Goal: Task Accomplishment & Management: Complete application form

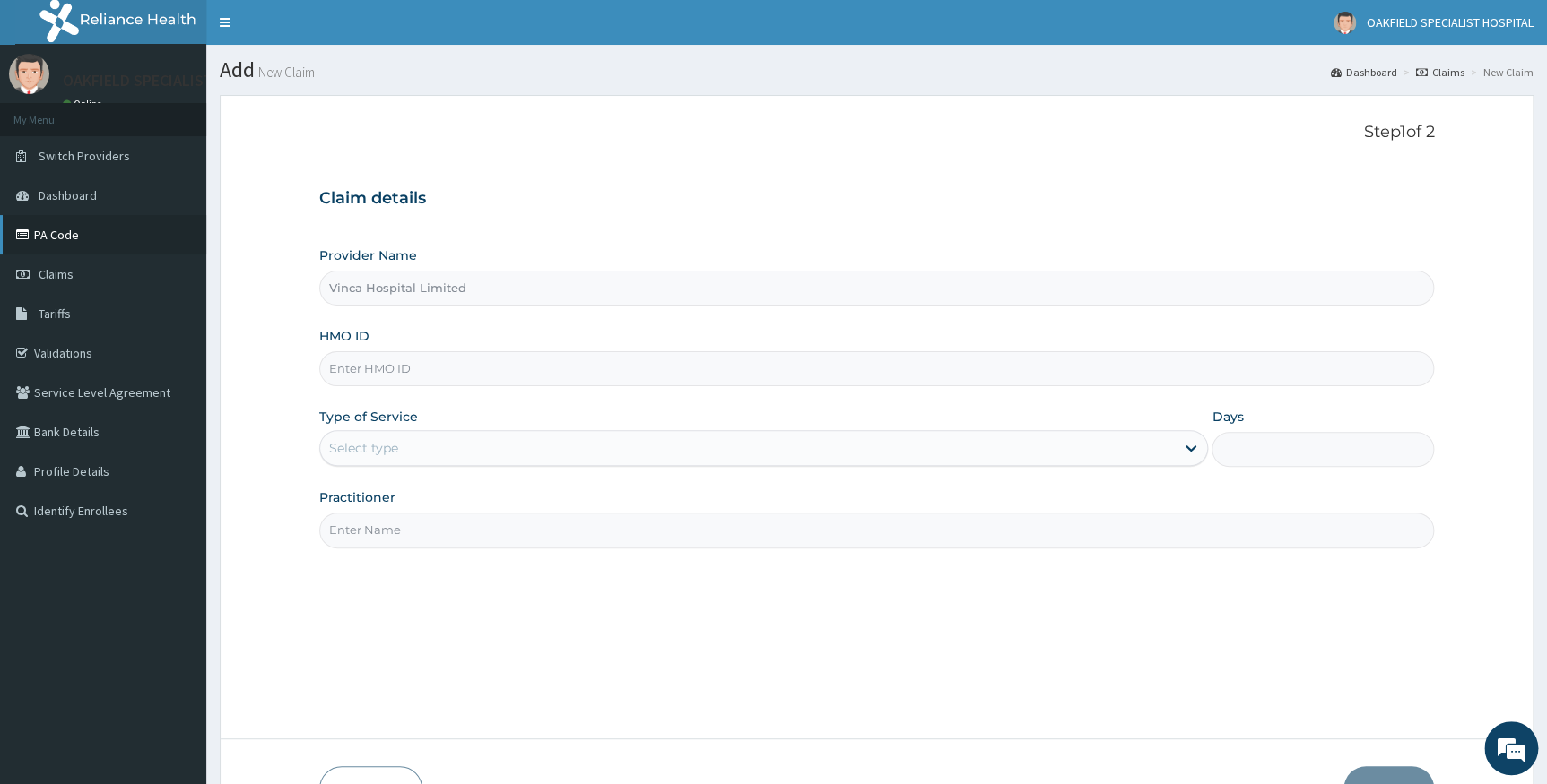
click at [65, 237] on link "PA Code" at bounding box center [103, 234] width 207 height 39
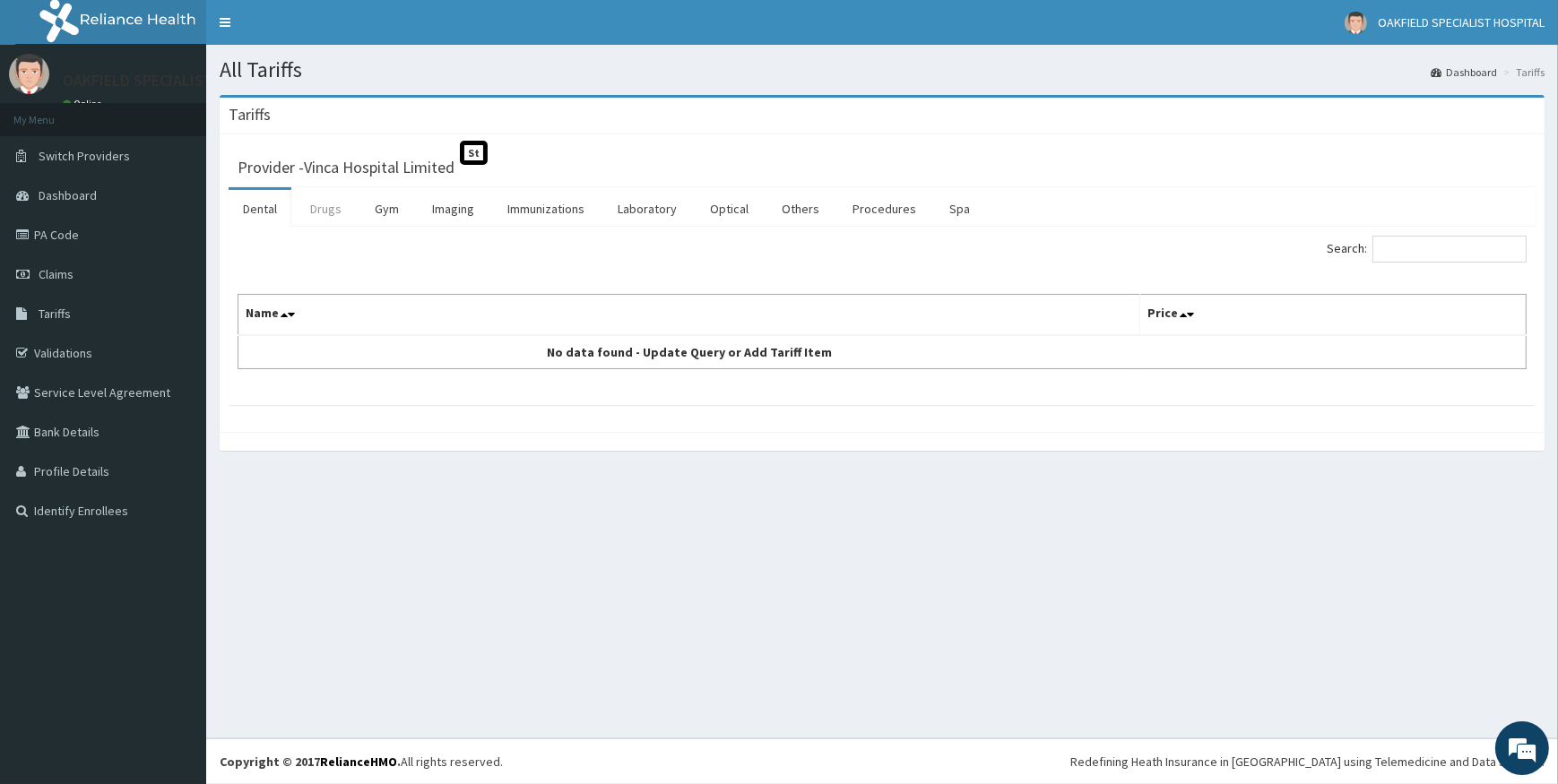
click at [332, 215] on link "Drugs" at bounding box center [326, 208] width 60 height 37
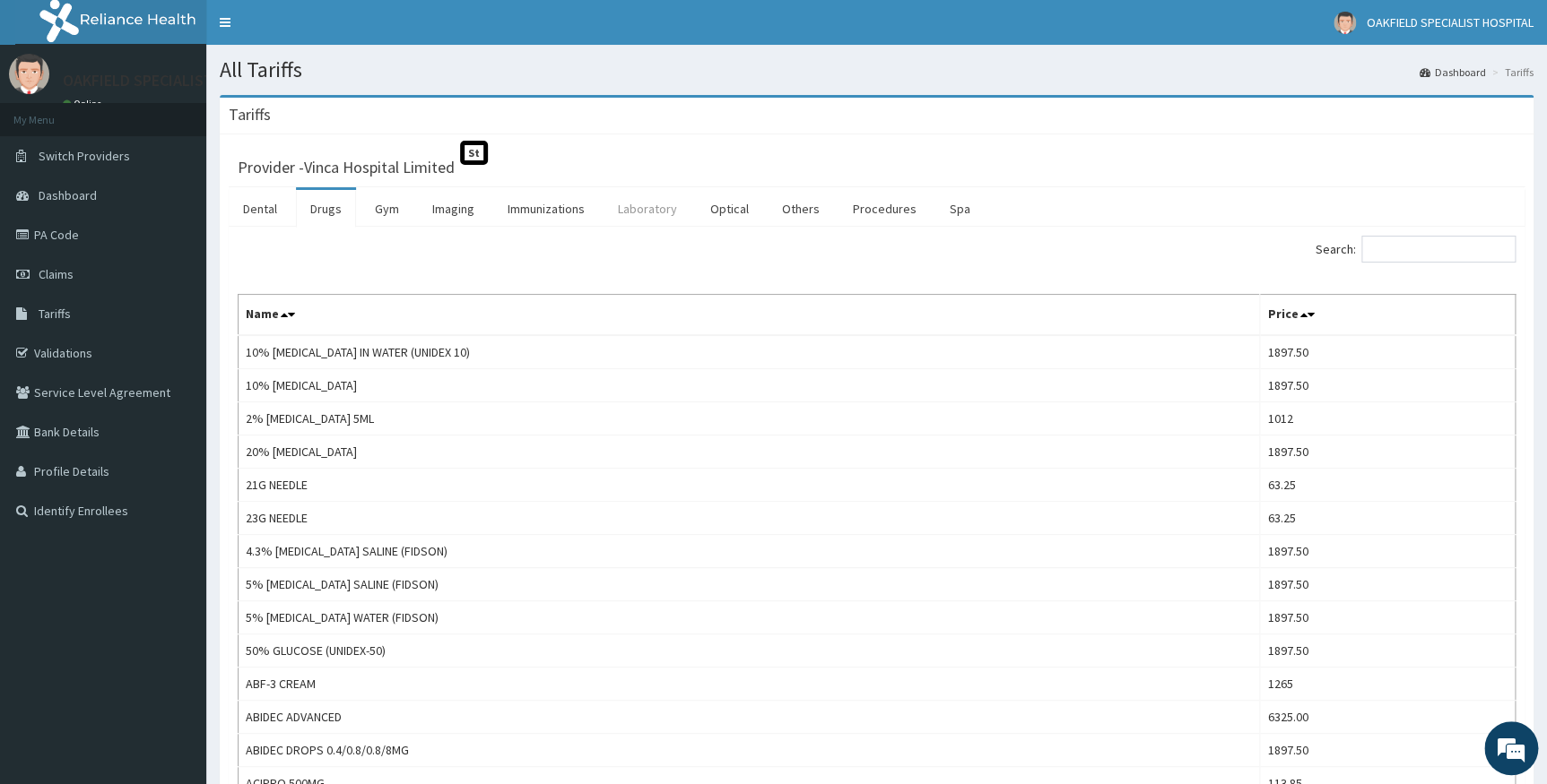
click at [639, 214] on link "Laboratory" at bounding box center [647, 208] width 88 height 37
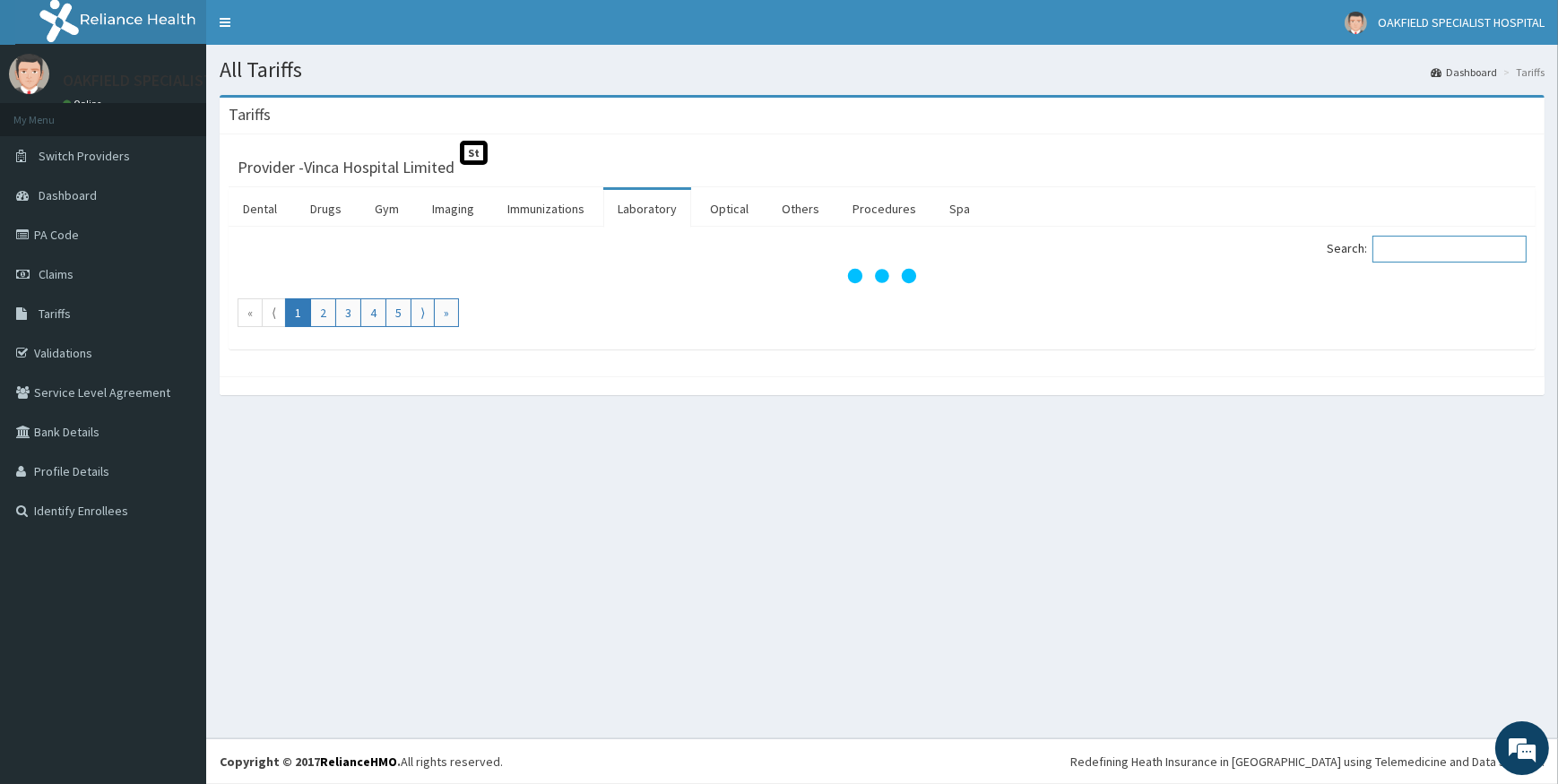
click at [1404, 251] on input "Search:" at bounding box center [1449, 249] width 154 height 27
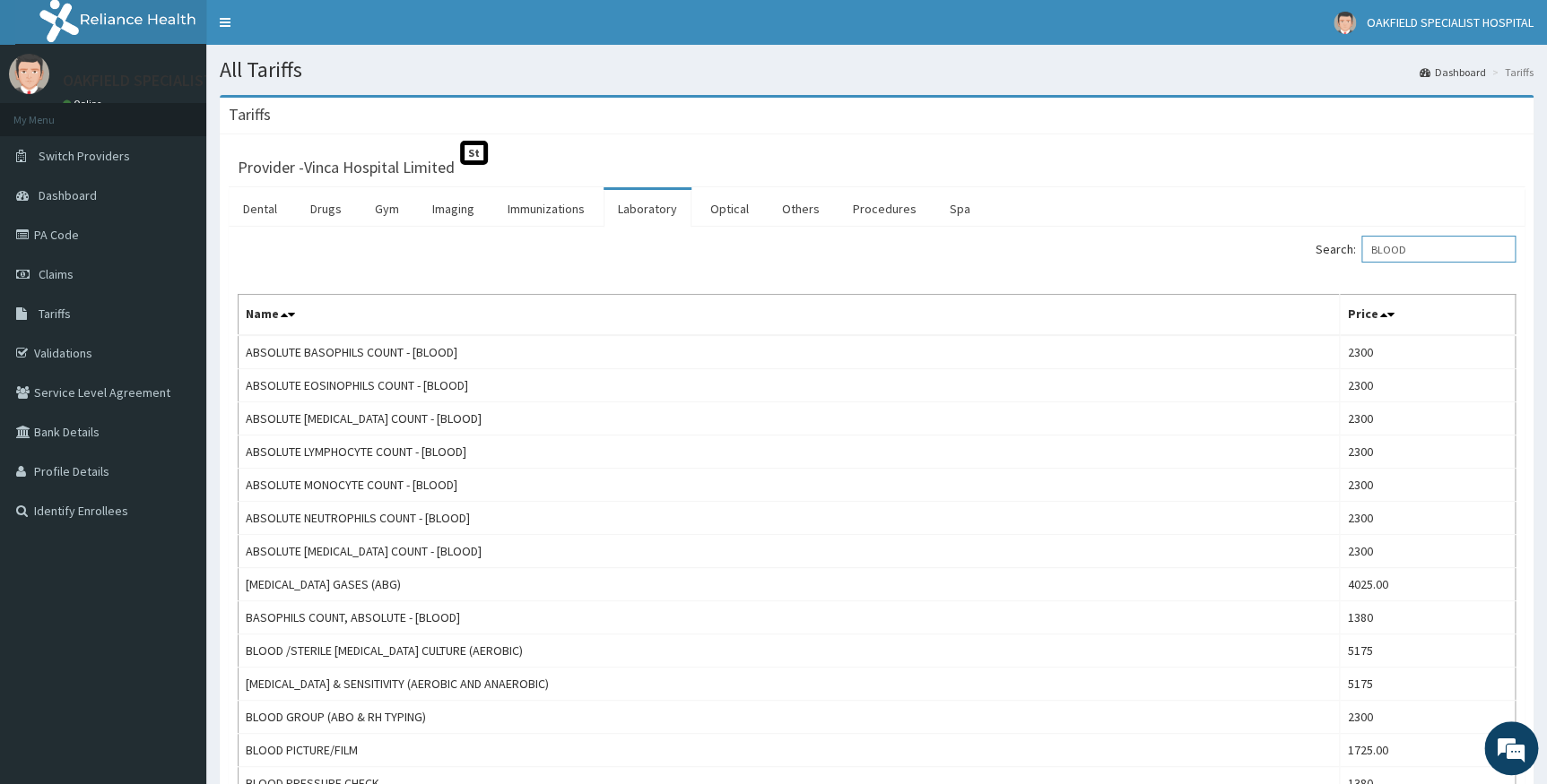
type input "BLOOD"
click at [74, 277] on link "Claims" at bounding box center [103, 274] width 207 height 39
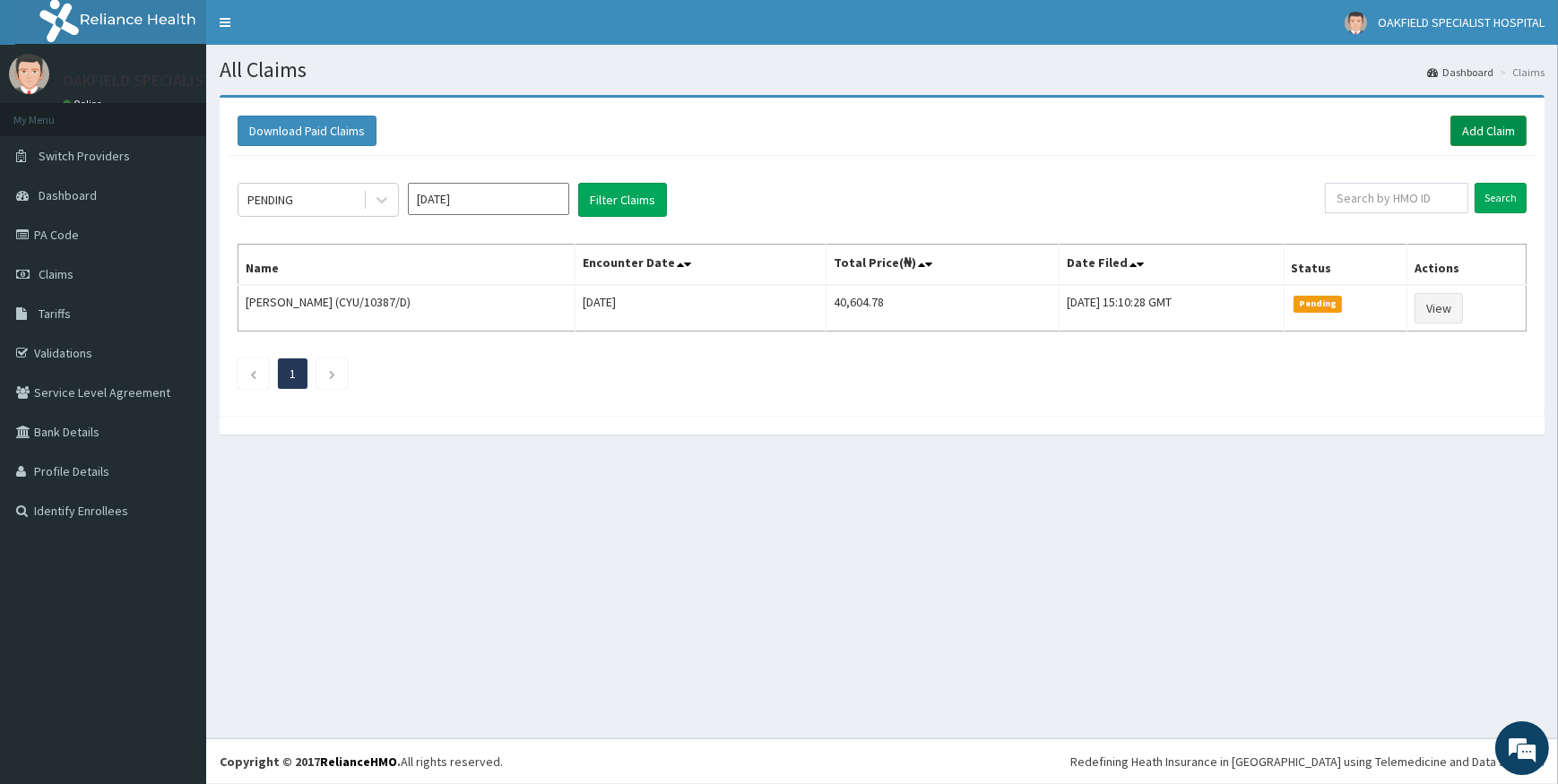
click at [1487, 136] on link "Add Claim" at bounding box center [1488, 131] width 76 height 31
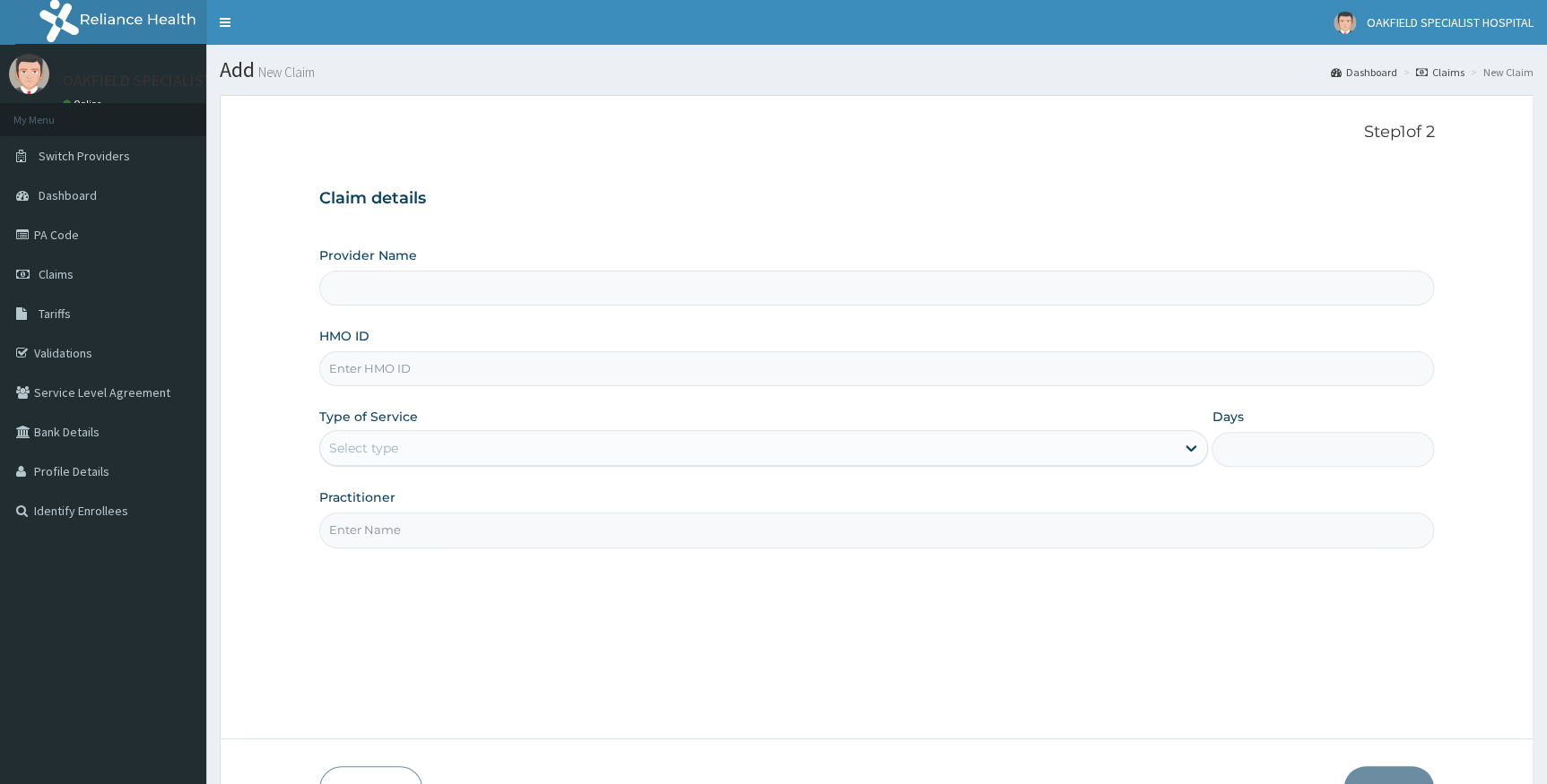
click at [392, 363] on input "HMO ID" at bounding box center [877, 368] width 1116 height 35
paste input "SFA/10126/A"
type input "SFA/10126/A"
type input "Vinca Hospital Limited"
type input "SFA/10126/A"
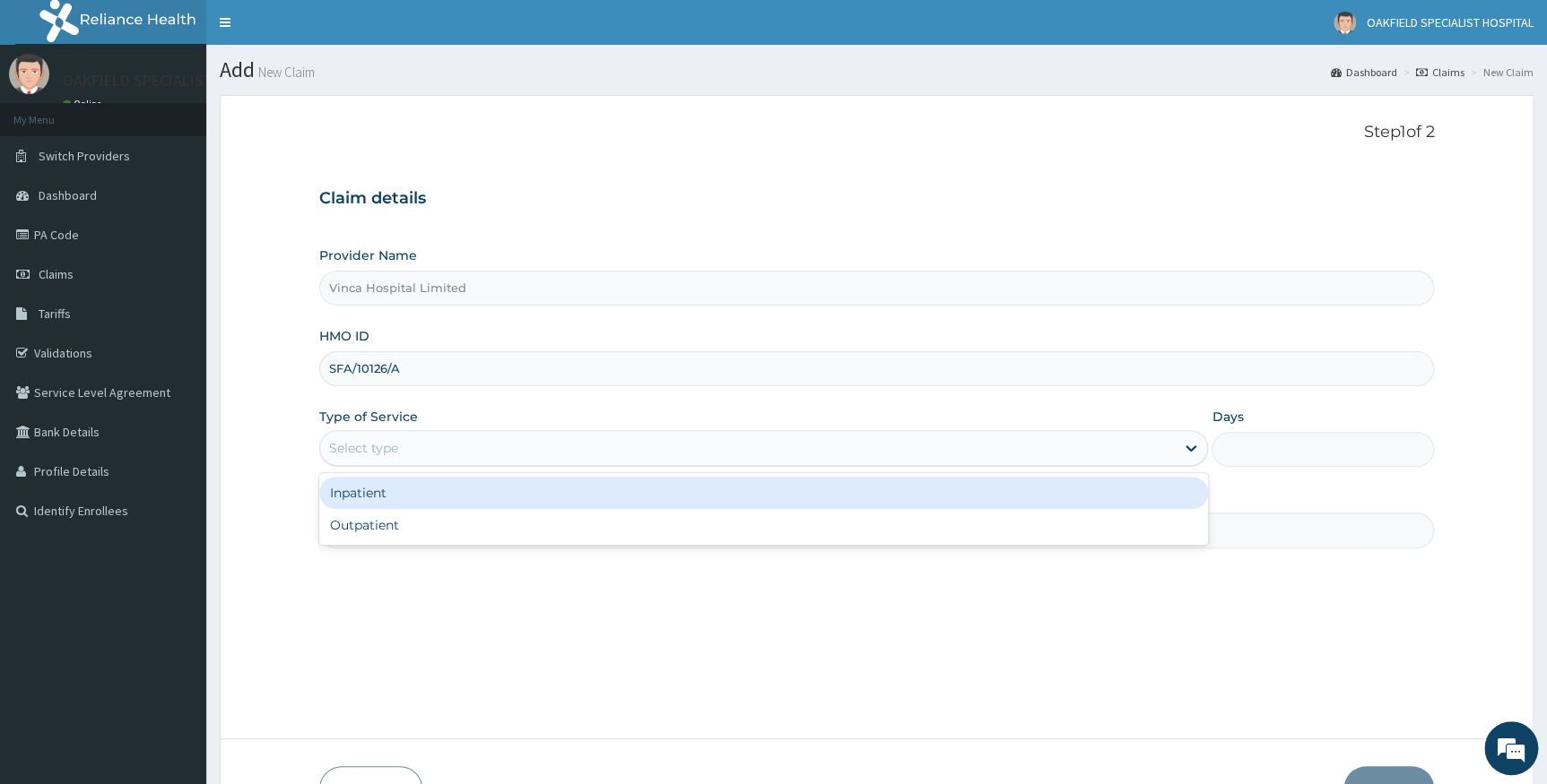
click at [419, 430] on div "Select type" at bounding box center [764, 447] width 890 height 35
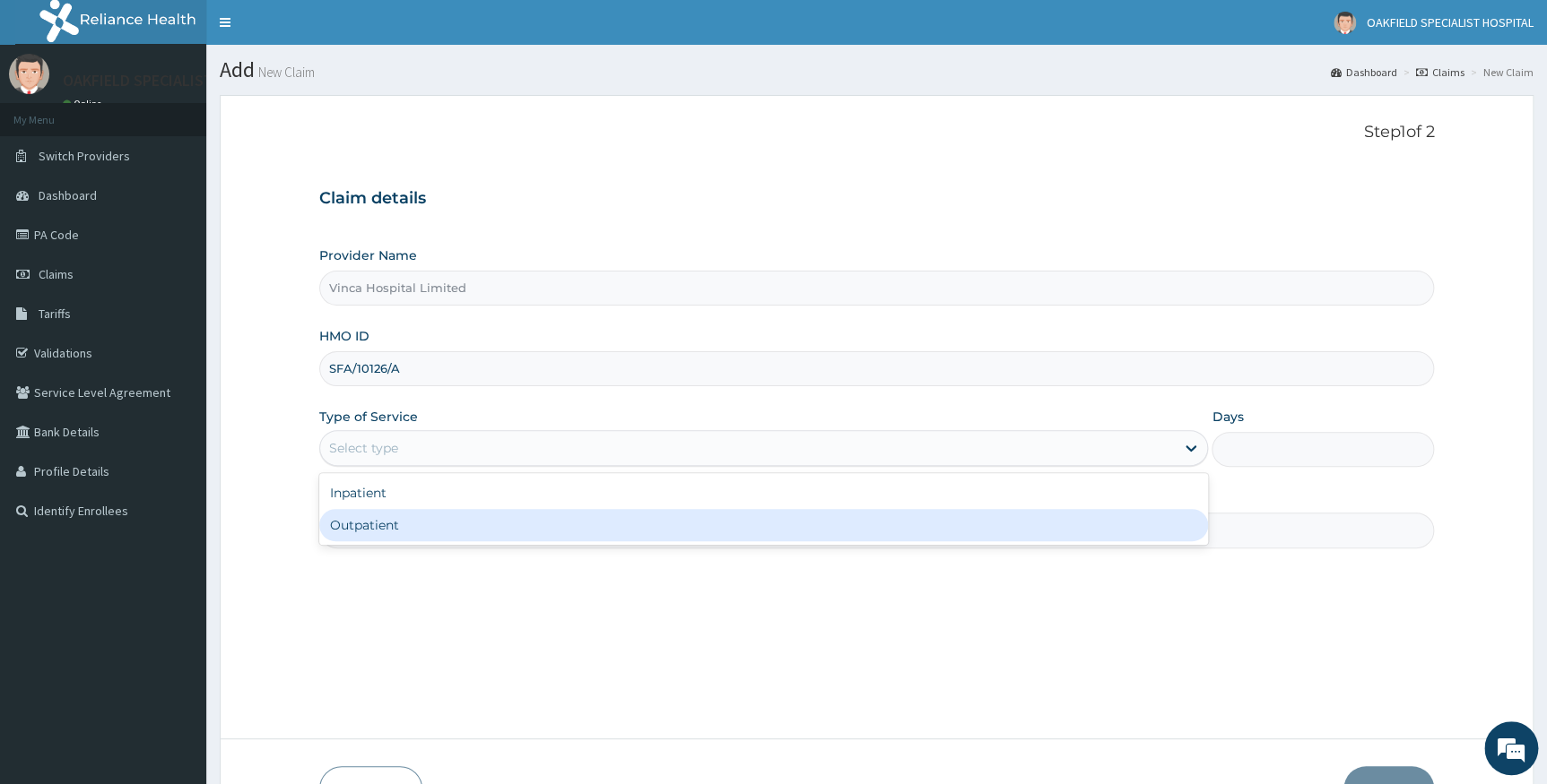
click at [409, 518] on div "Outpatient" at bounding box center [764, 525] width 890 height 32
type input "1"
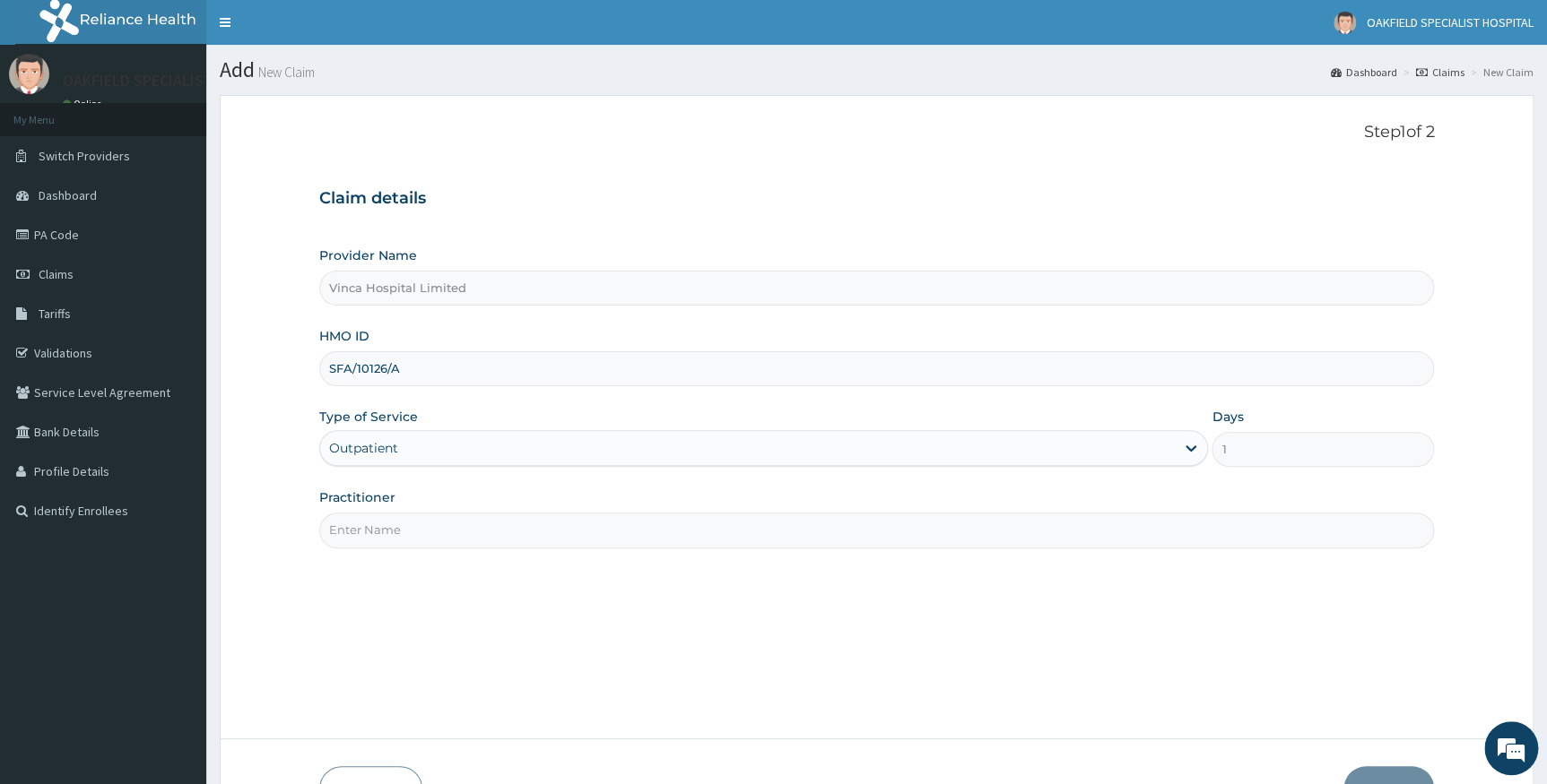
click at [411, 517] on input "Practitioner" at bounding box center [877, 530] width 1116 height 35
type input "[PERSON_NAME]"
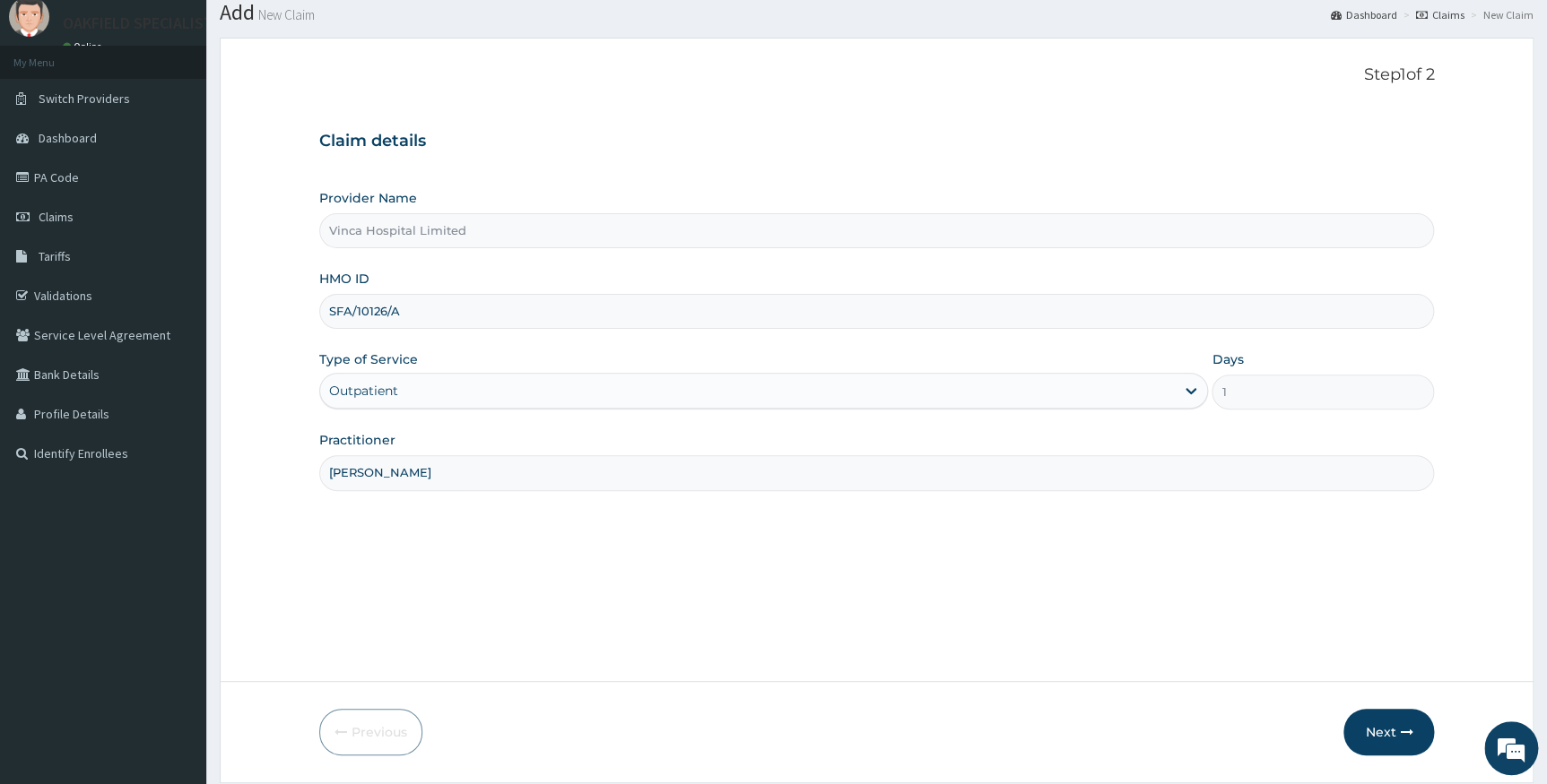
scroll to position [115, 0]
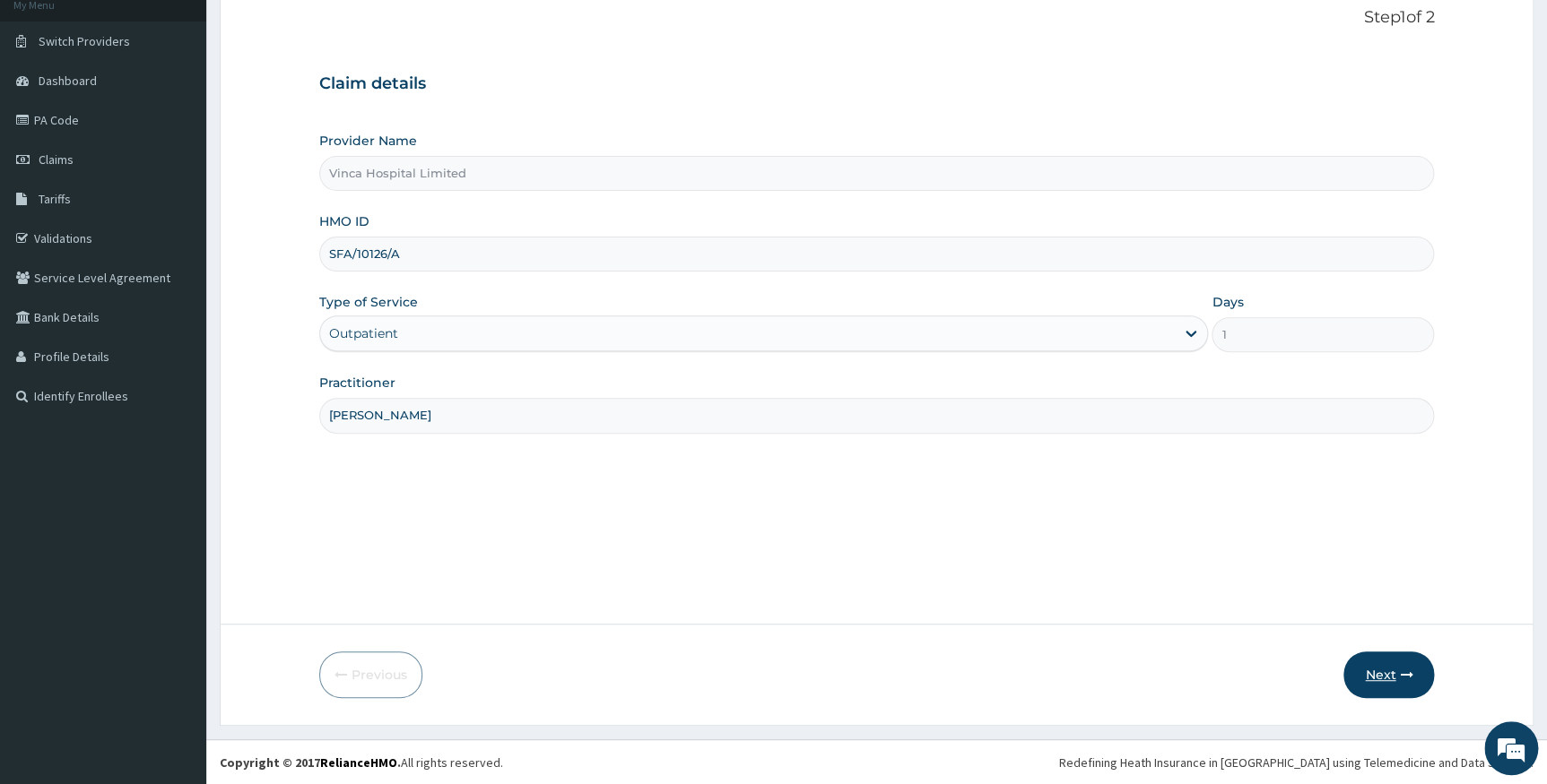
click at [1377, 678] on button "Next" at bounding box center [1389, 674] width 91 height 46
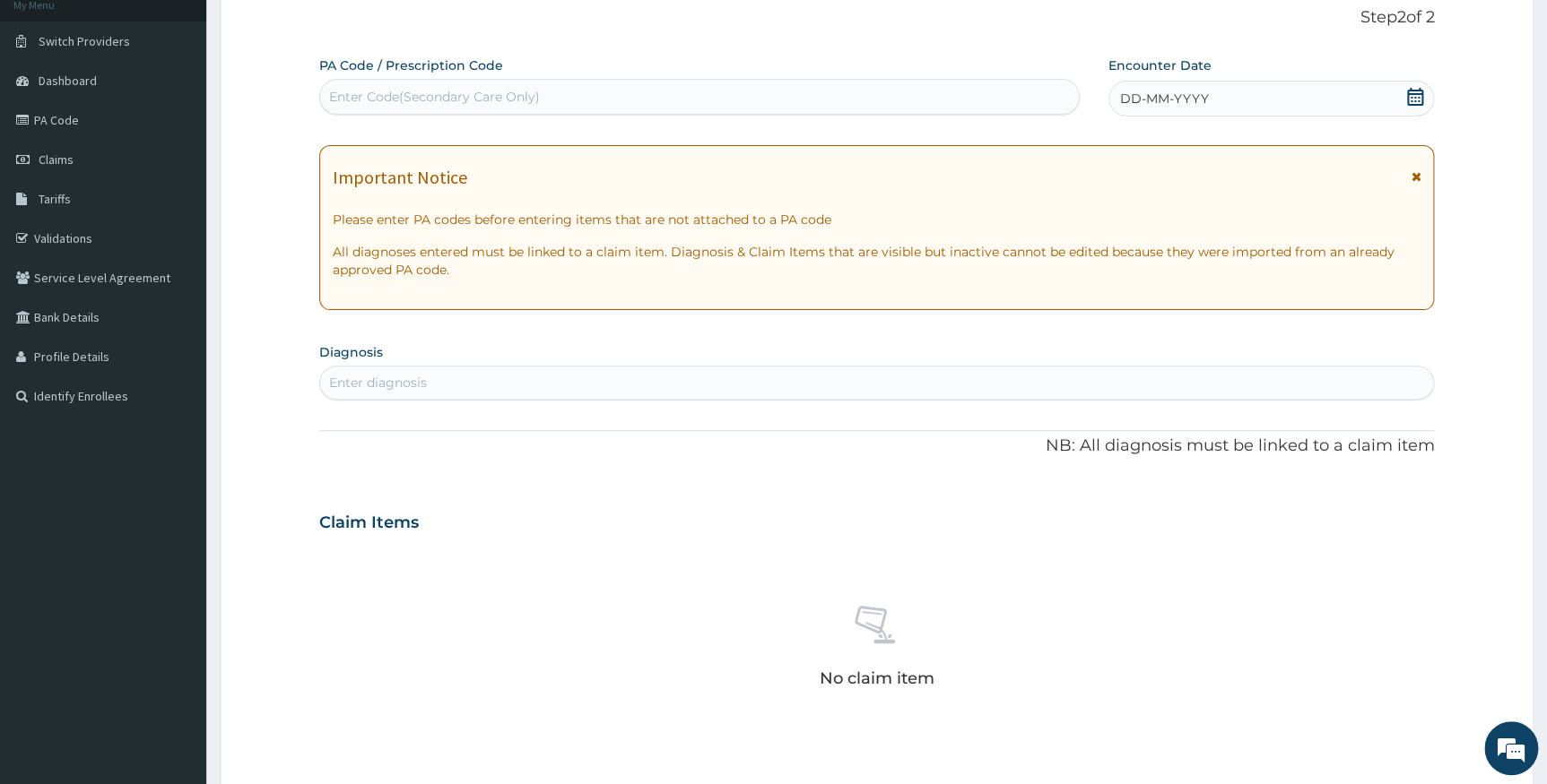
scroll to position [0, 0]
click at [392, 95] on div "Enter Code(Secondary Care Only)" at bounding box center [435, 97] width 211 height 18
paste input "PA/93E308"
type input "PA/93E308"
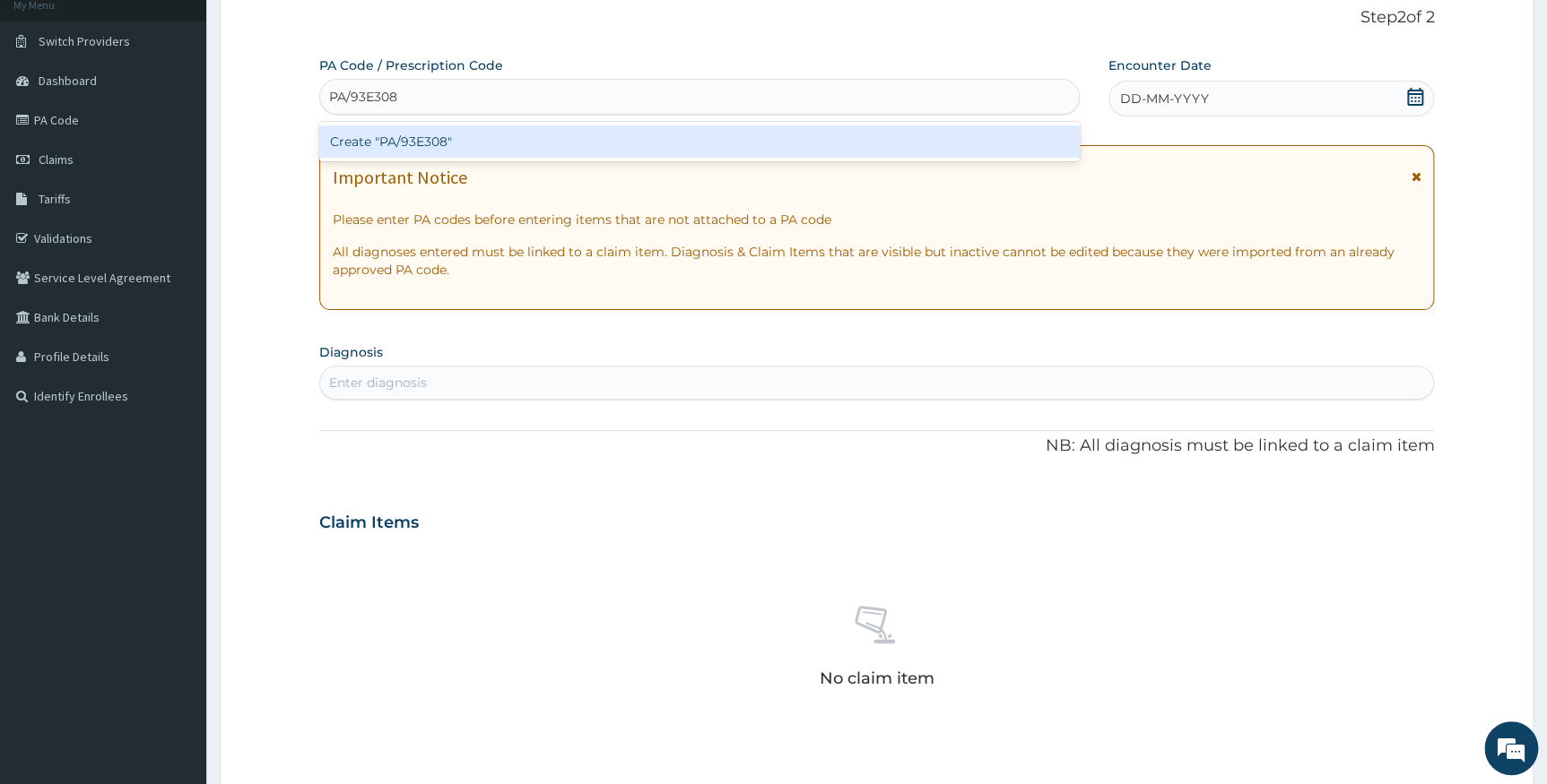
click at [435, 136] on div "Create "PA/93E308"" at bounding box center [700, 141] width 761 height 32
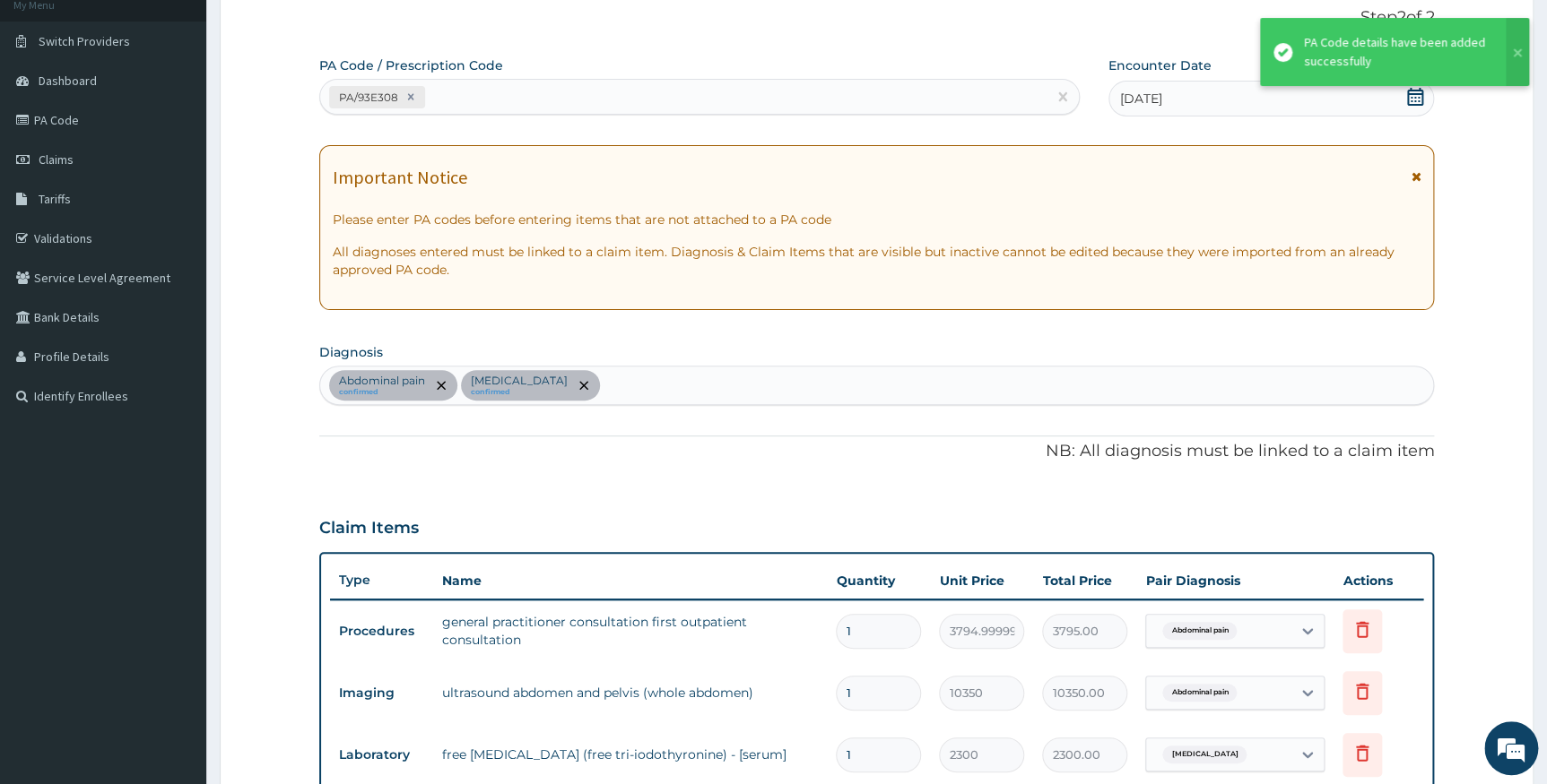
scroll to position [539, 0]
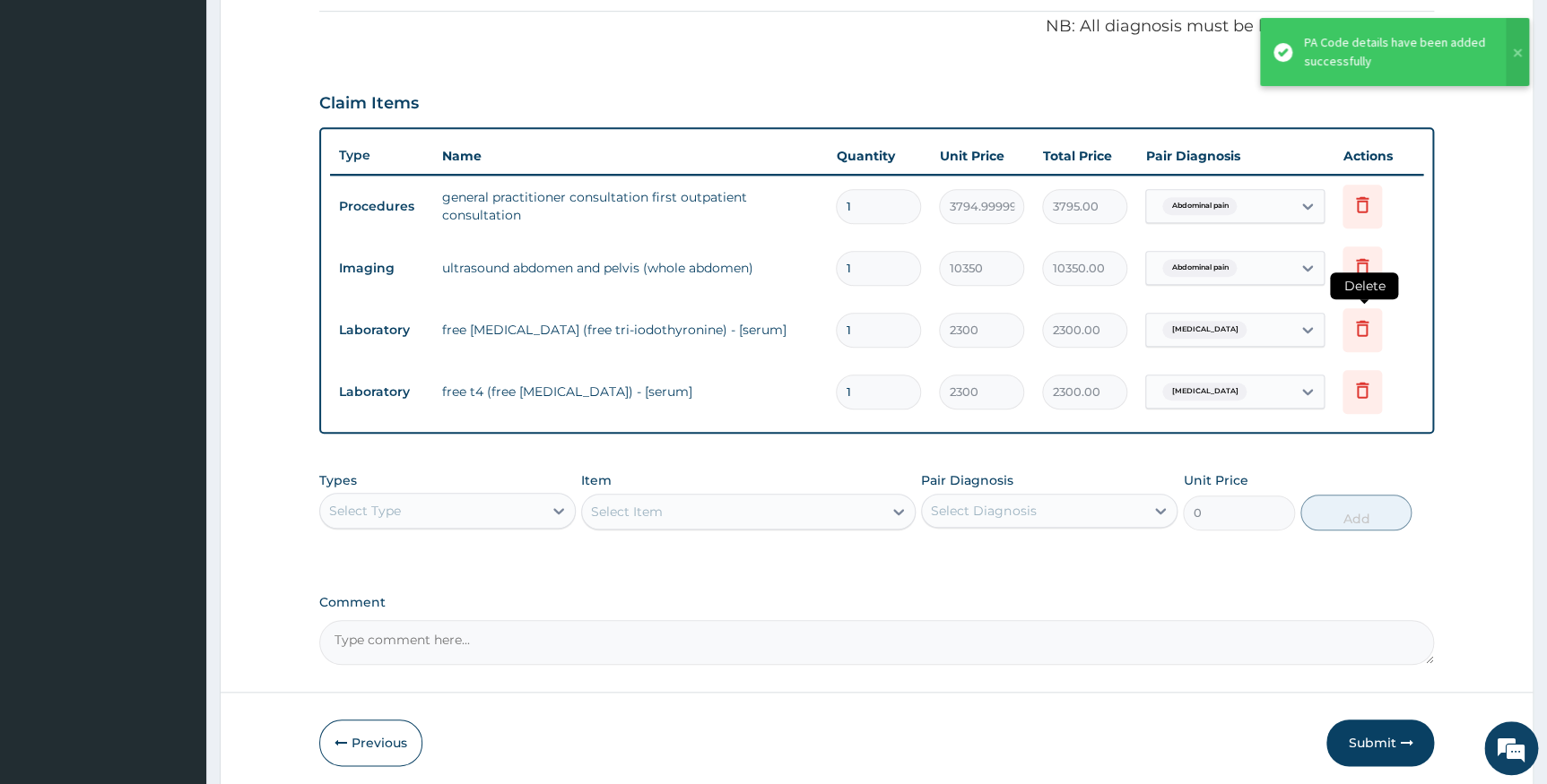
click at [1355, 332] on icon at bounding box center [1362, 328] width 22 height 22
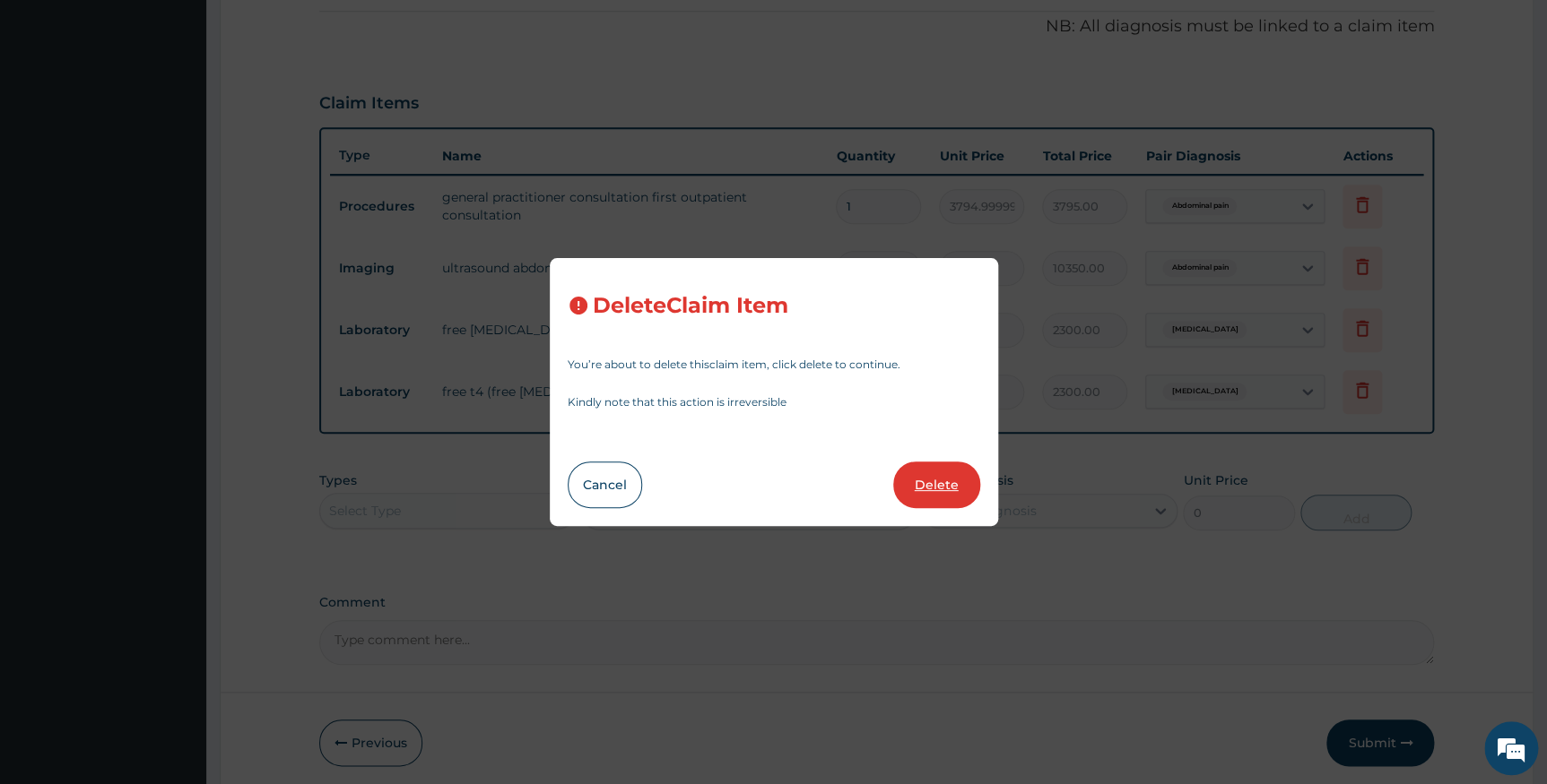
click at [941, 497] on button "Delete" at bounding box center [936, 484] width 87 height 46
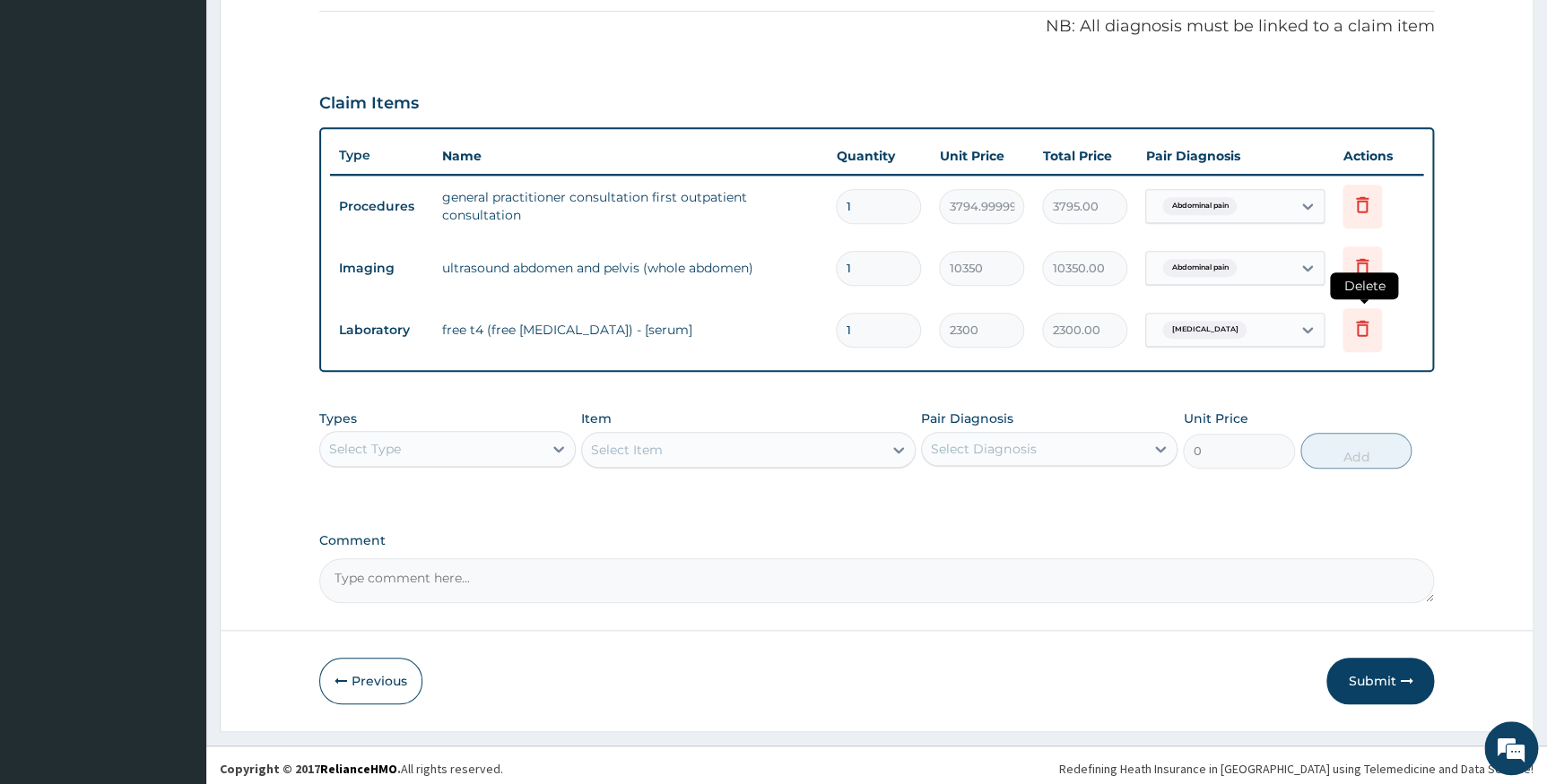
click at [1364, 331] on icon at bounding box center [1362, 328] width 22 height 22
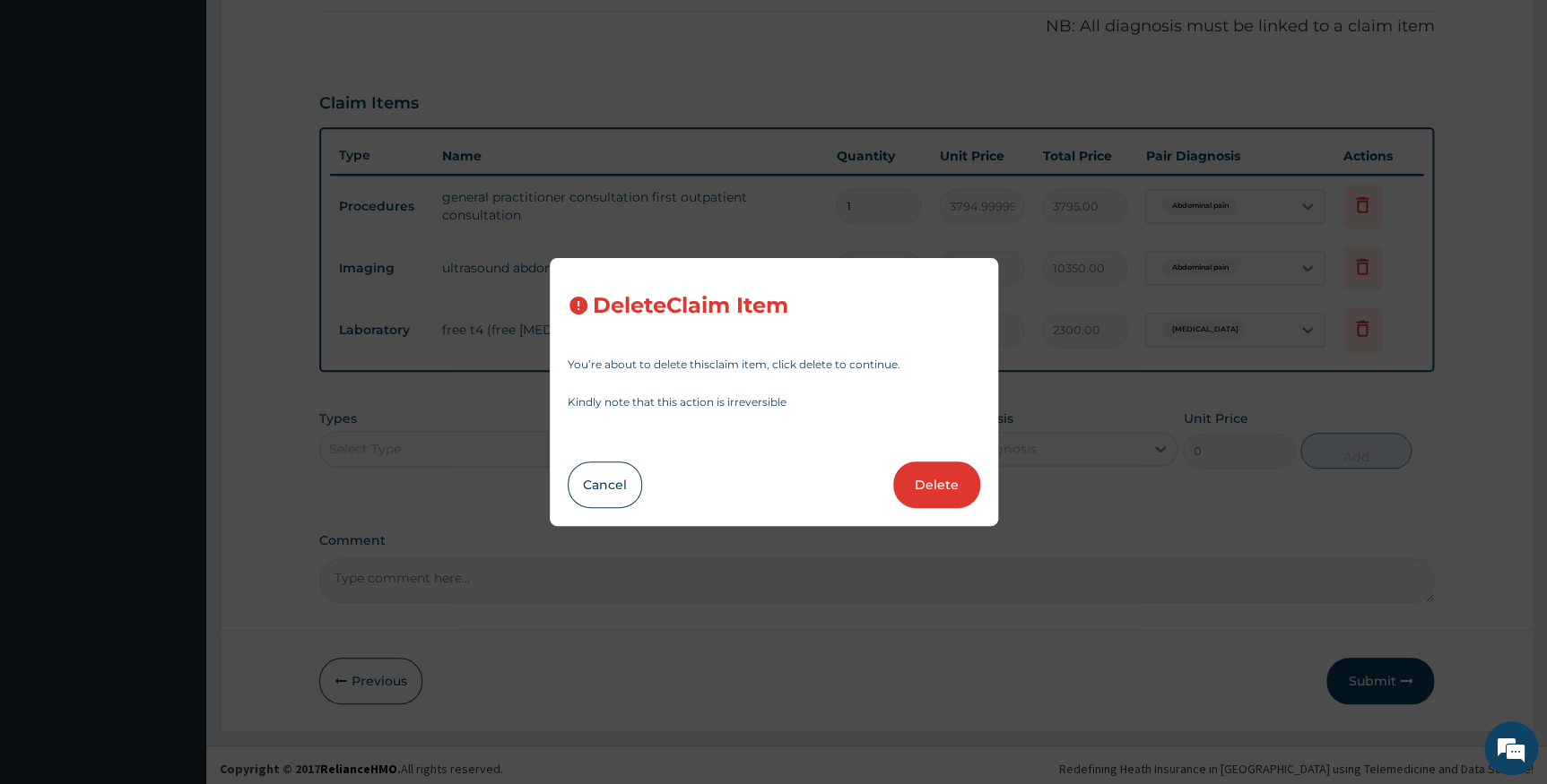
click at [1370, 330] on div "Delete Claim Item You’re about to delete this claim item , click delete to cont…" at bounding box center [774, 392] width 1547 height 784
click at [1362, 332] on div "Delete Claim Item You’re about to delete this claim item , click delete to cont…" at bounding box center [774, 392] width 1547 height 784
click at [906, 482] on button "Delete" at bounding box center [936, 484] width 87 height 46
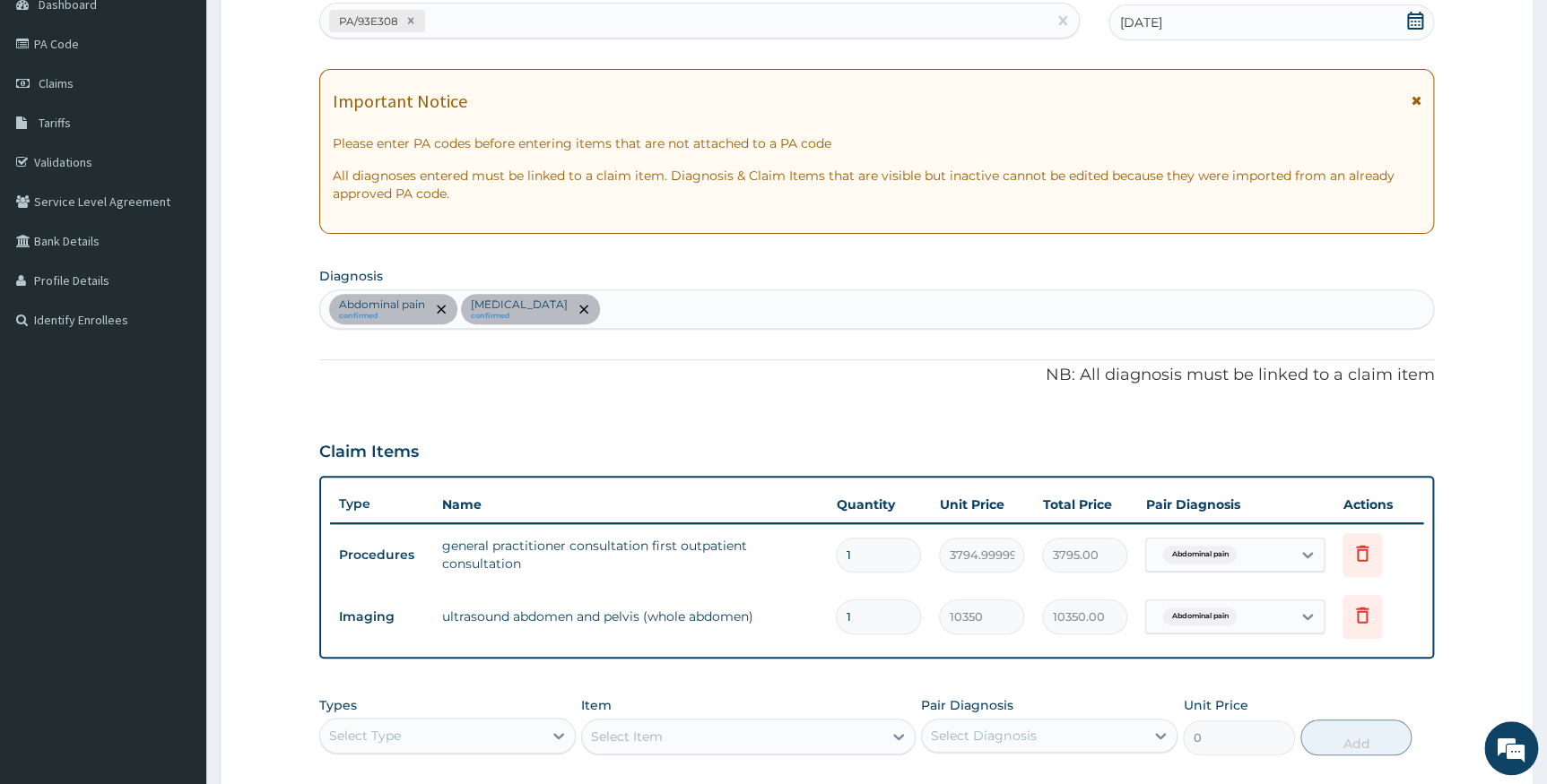
scroll to position [158, 0]
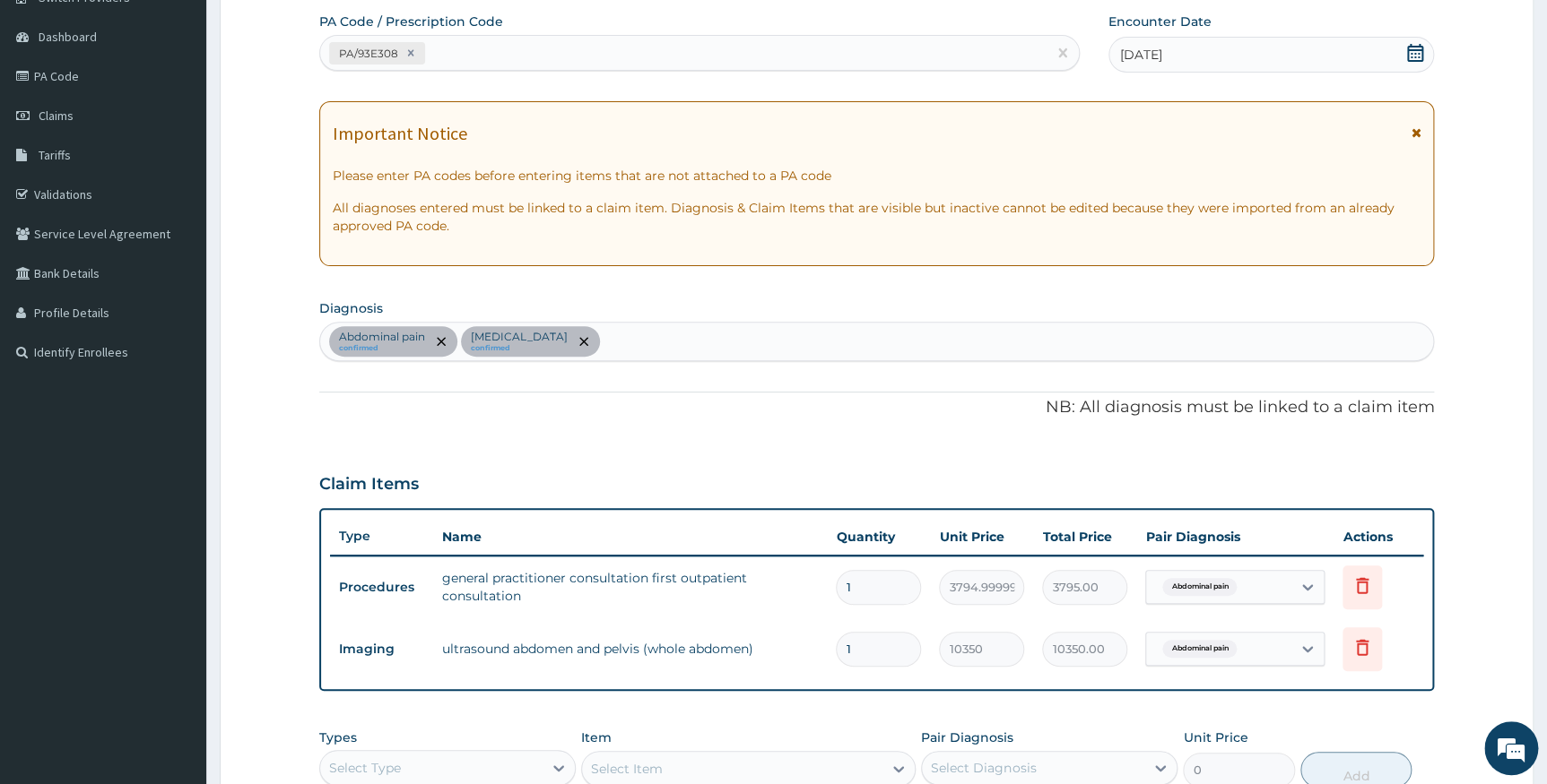
click at [558, 54] on div "PA/93E308" at bounding box center [683, 53] width 726 height 30
paste input "PA/2B64D2"
type input "PA/2B64D2"
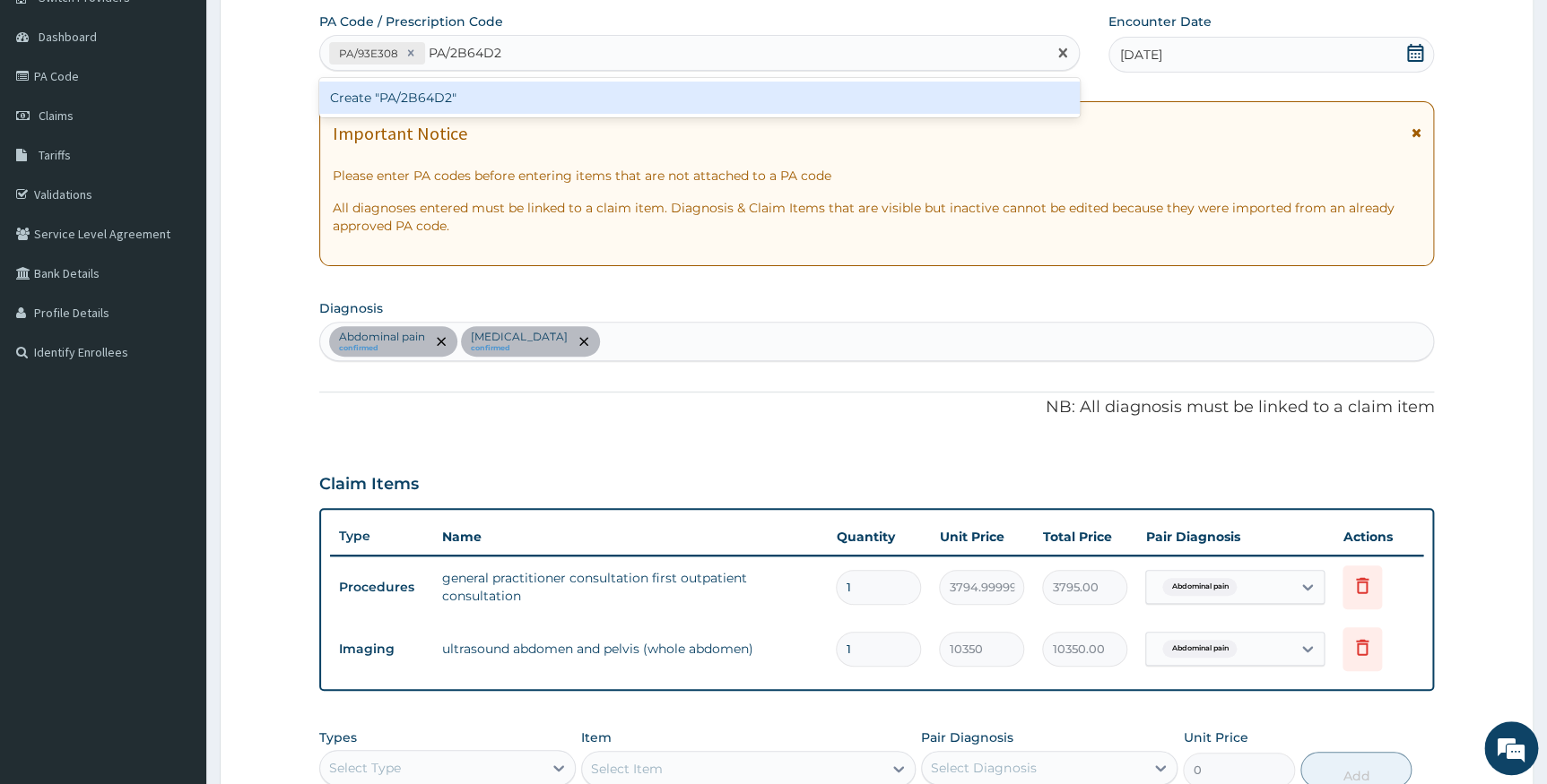
click at [545, 85] on div "Create "PA/2B64D2"" at bounding box center [700, 97] width 761 height 32
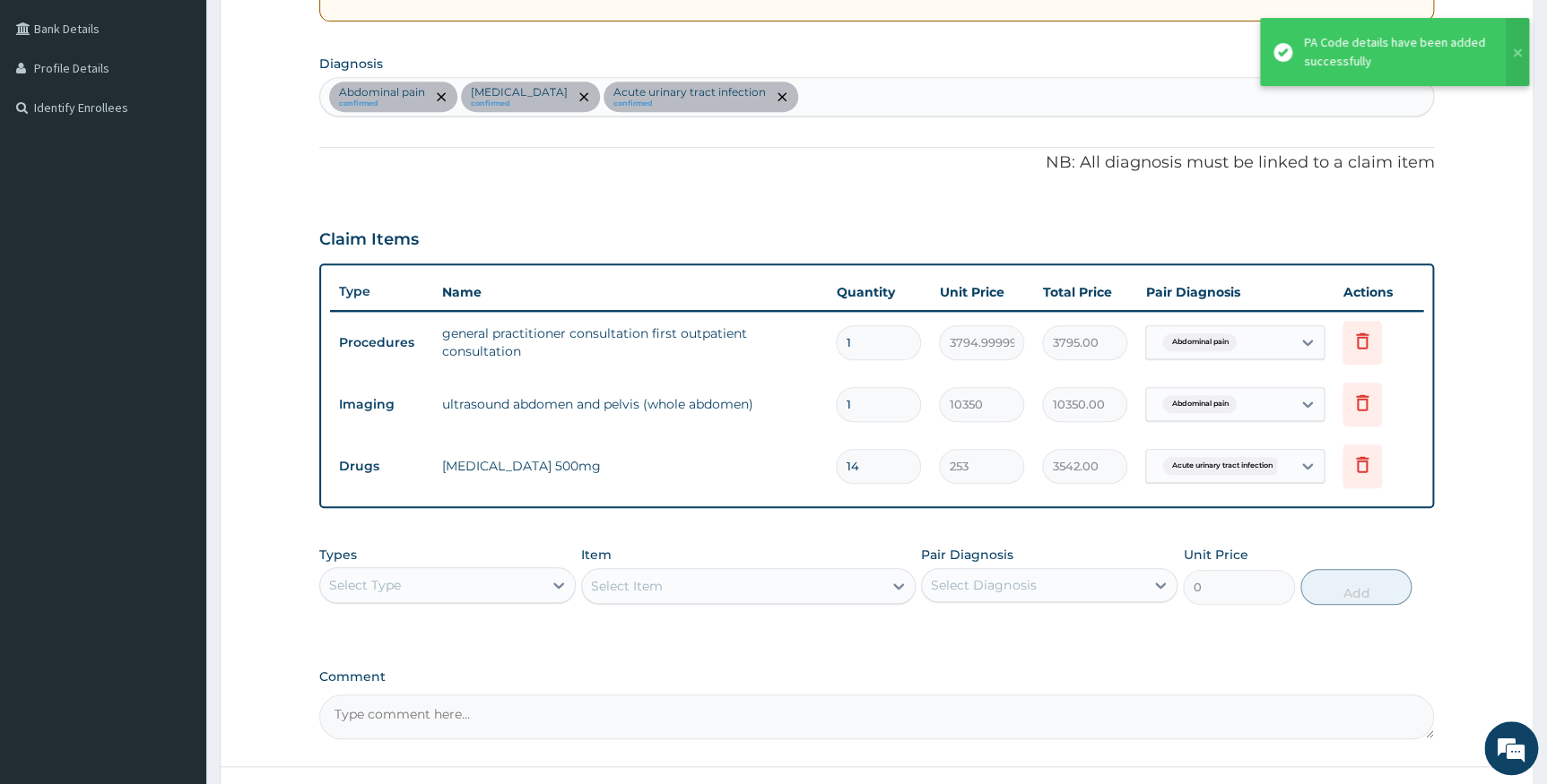
scroll to position [547, 0]
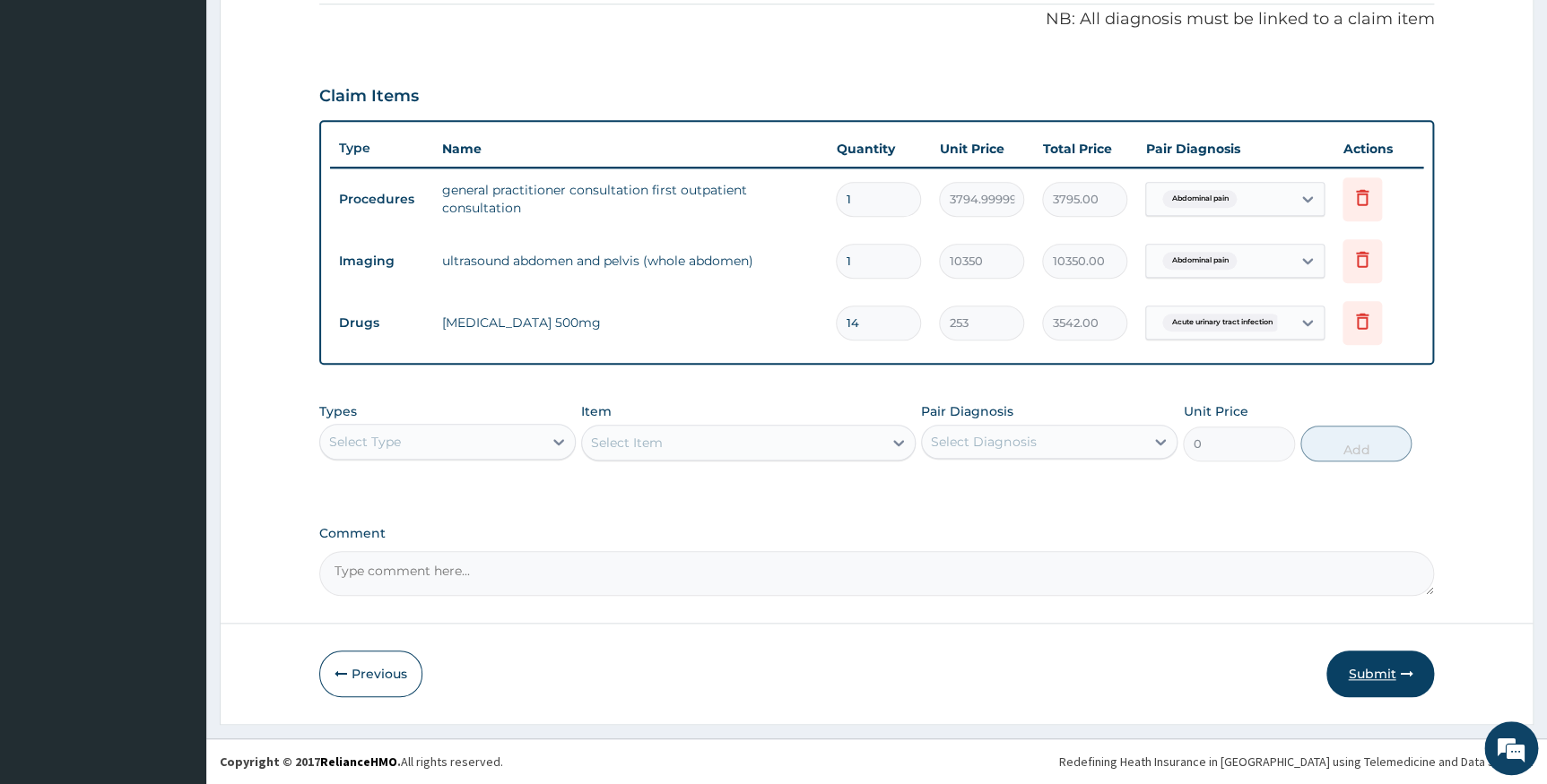
click at [1368, 674] on button "Submit" at bounding box center [1380, 673] width 107 height 46
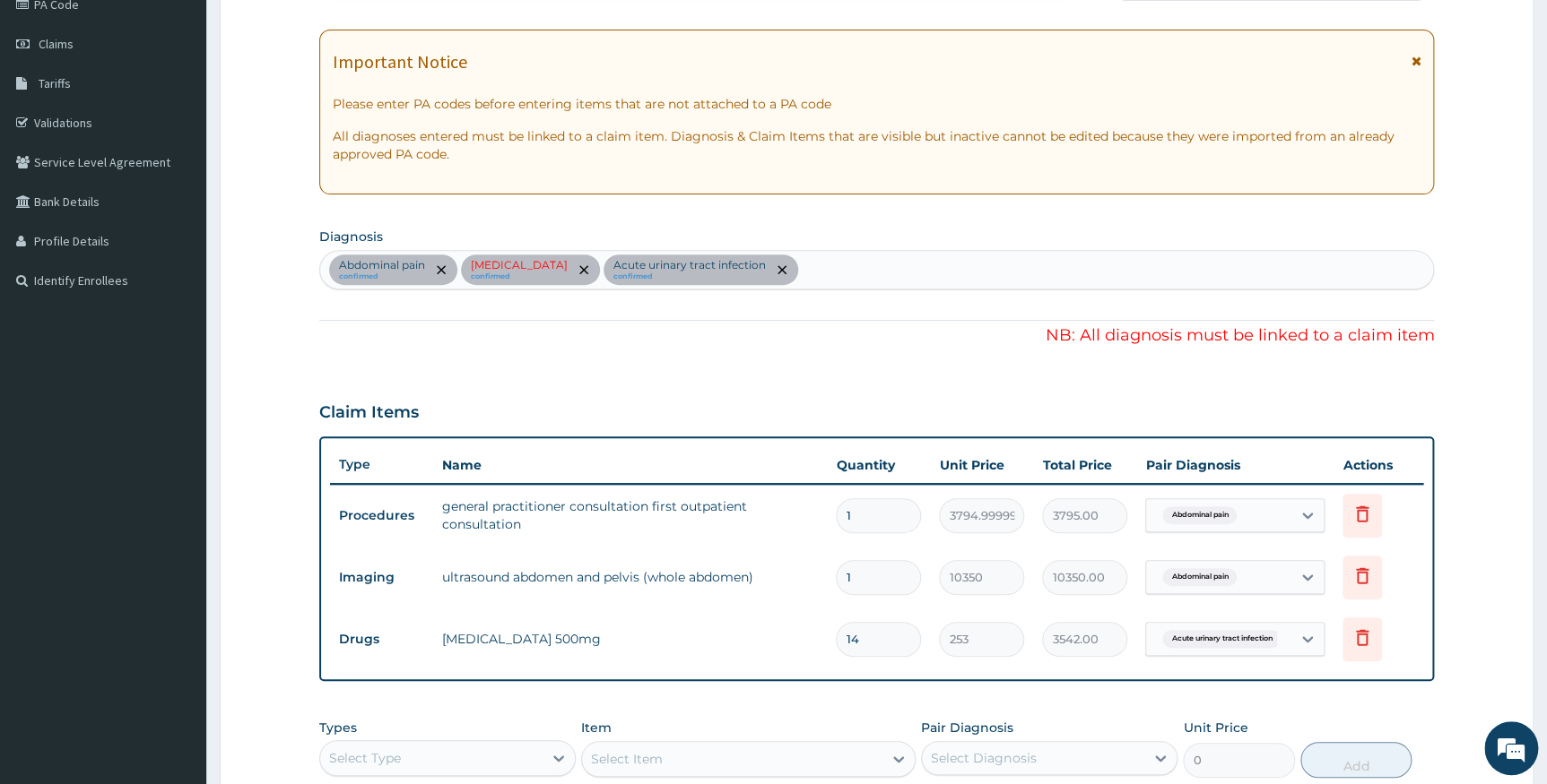
scroll to position [220, 0]
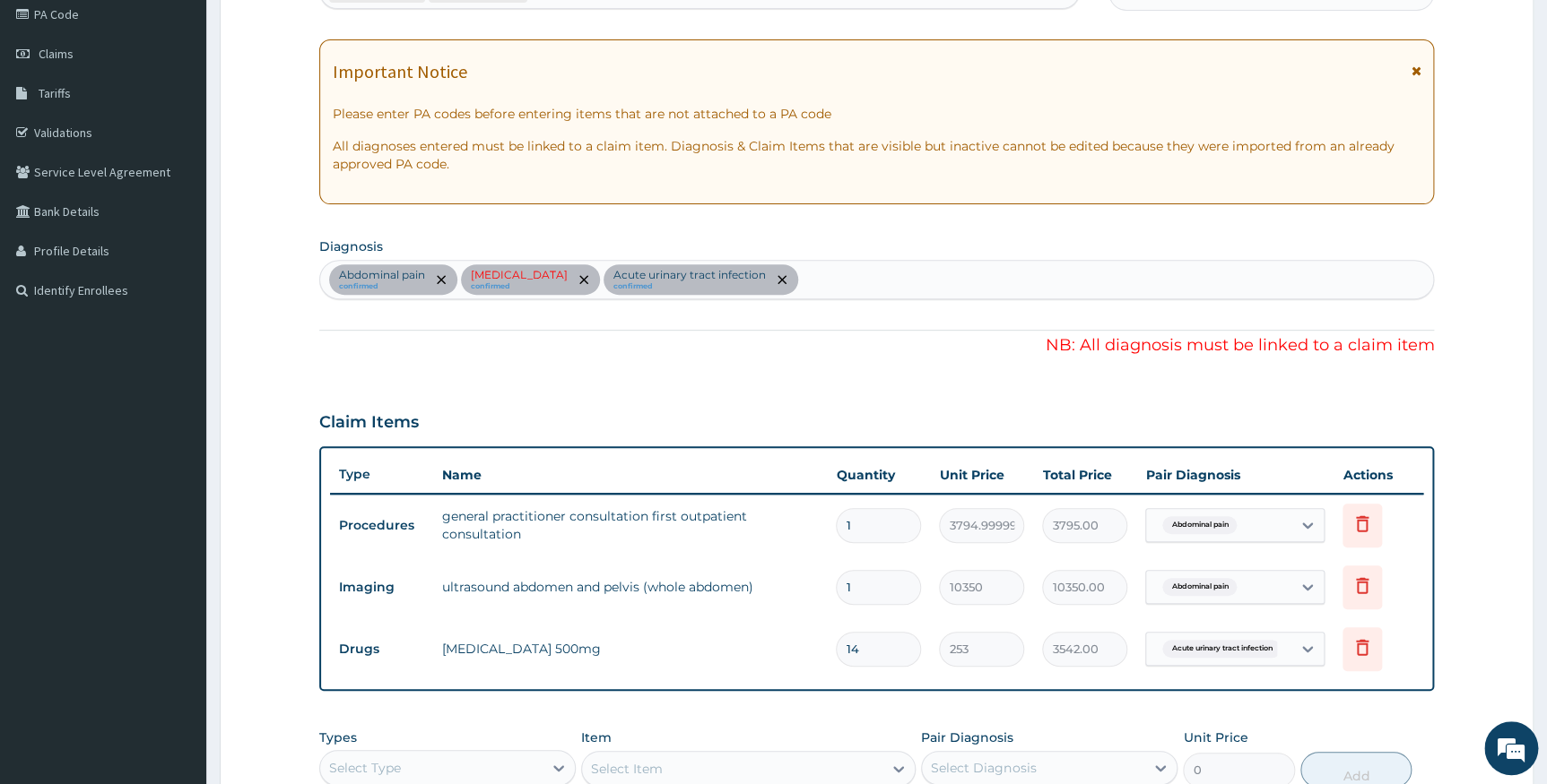
click at [1260, 522] on div "Abdominal pain" at bounding box center [1218, 526] width 146 height 31
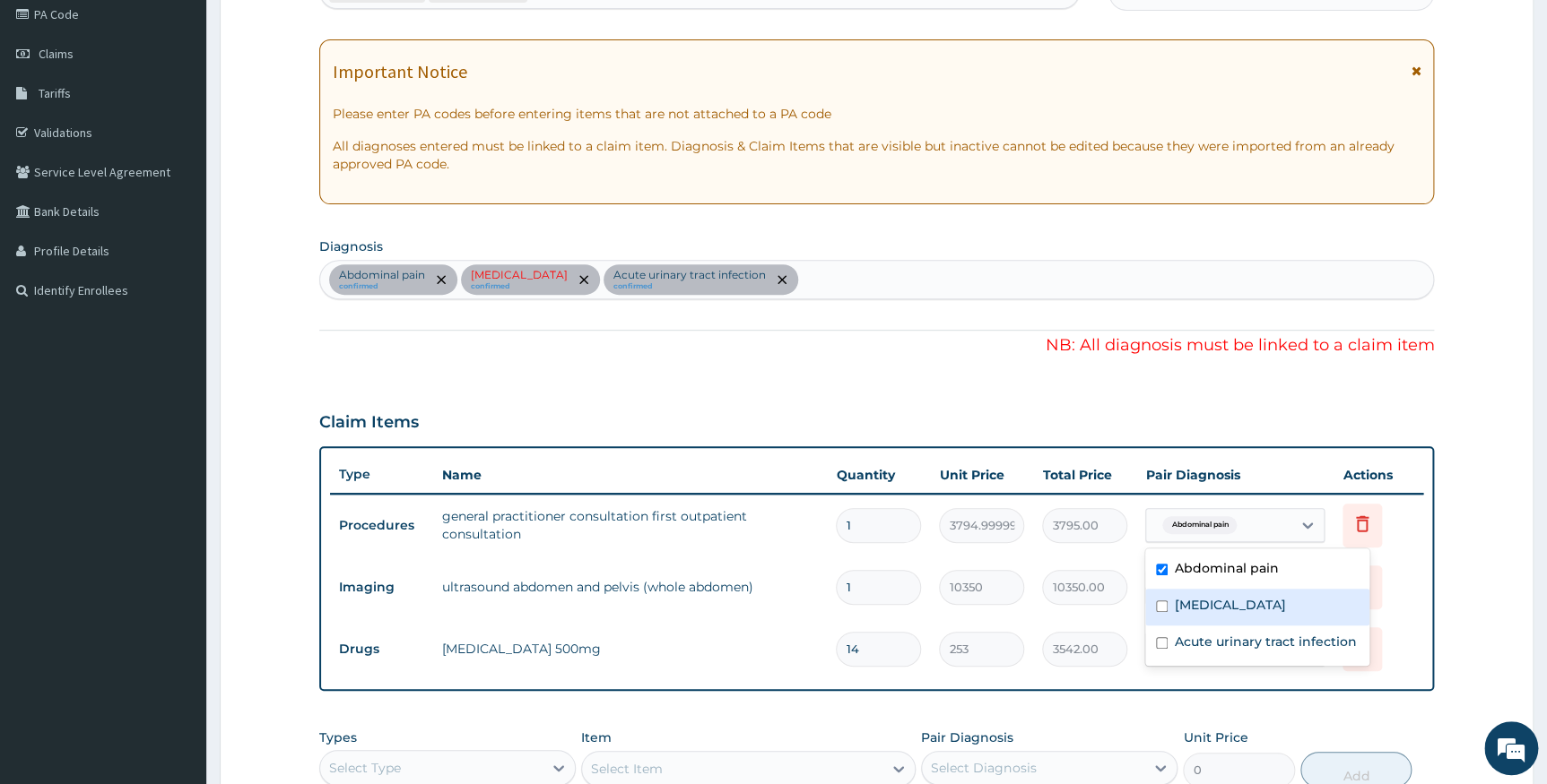
click at [1229, 608] on label "Hypothyroidism" at bounding box center [1230, 605] width 111 height 18
checkbox input "true"
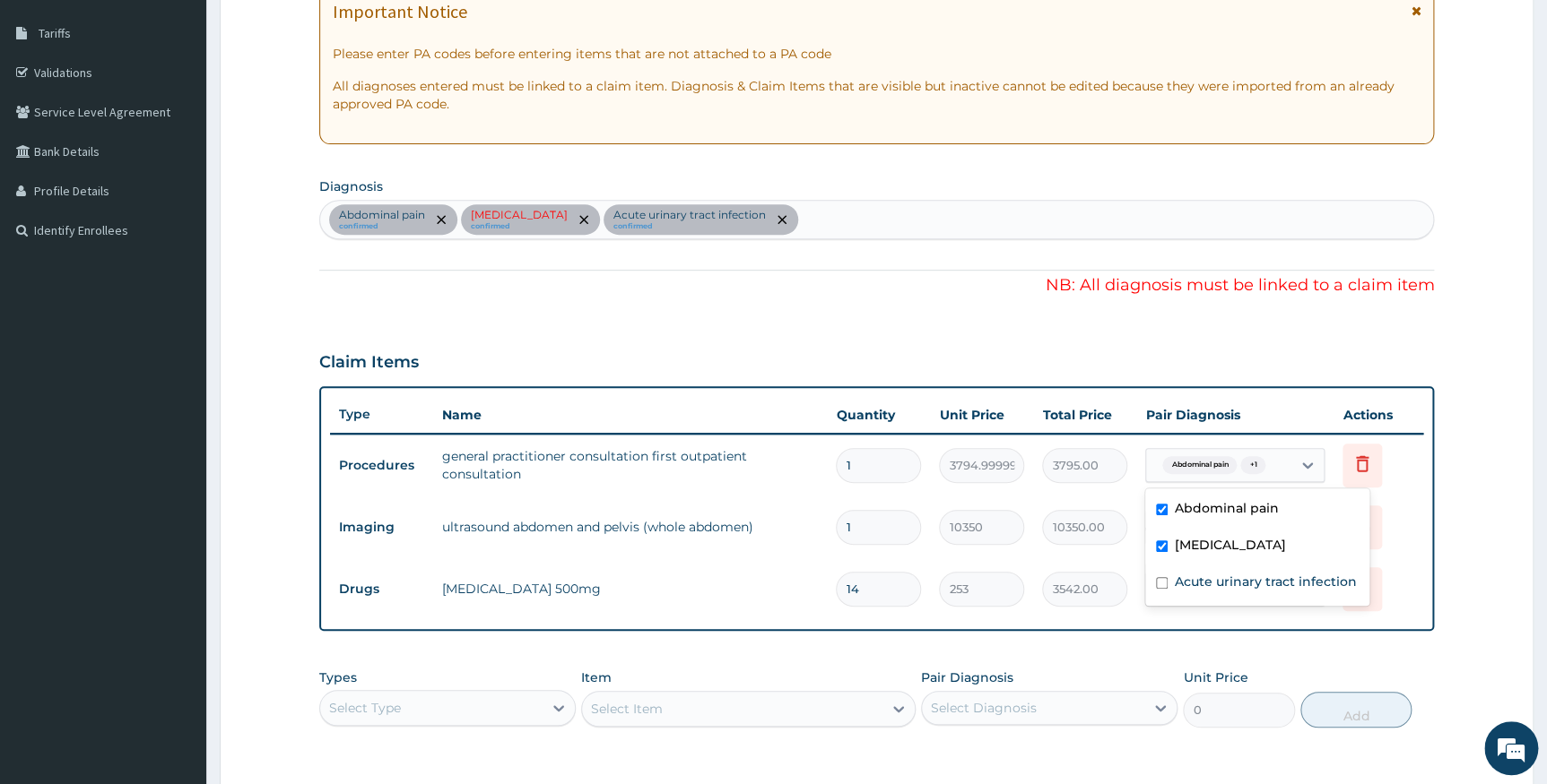
scroll to position [465, 0]
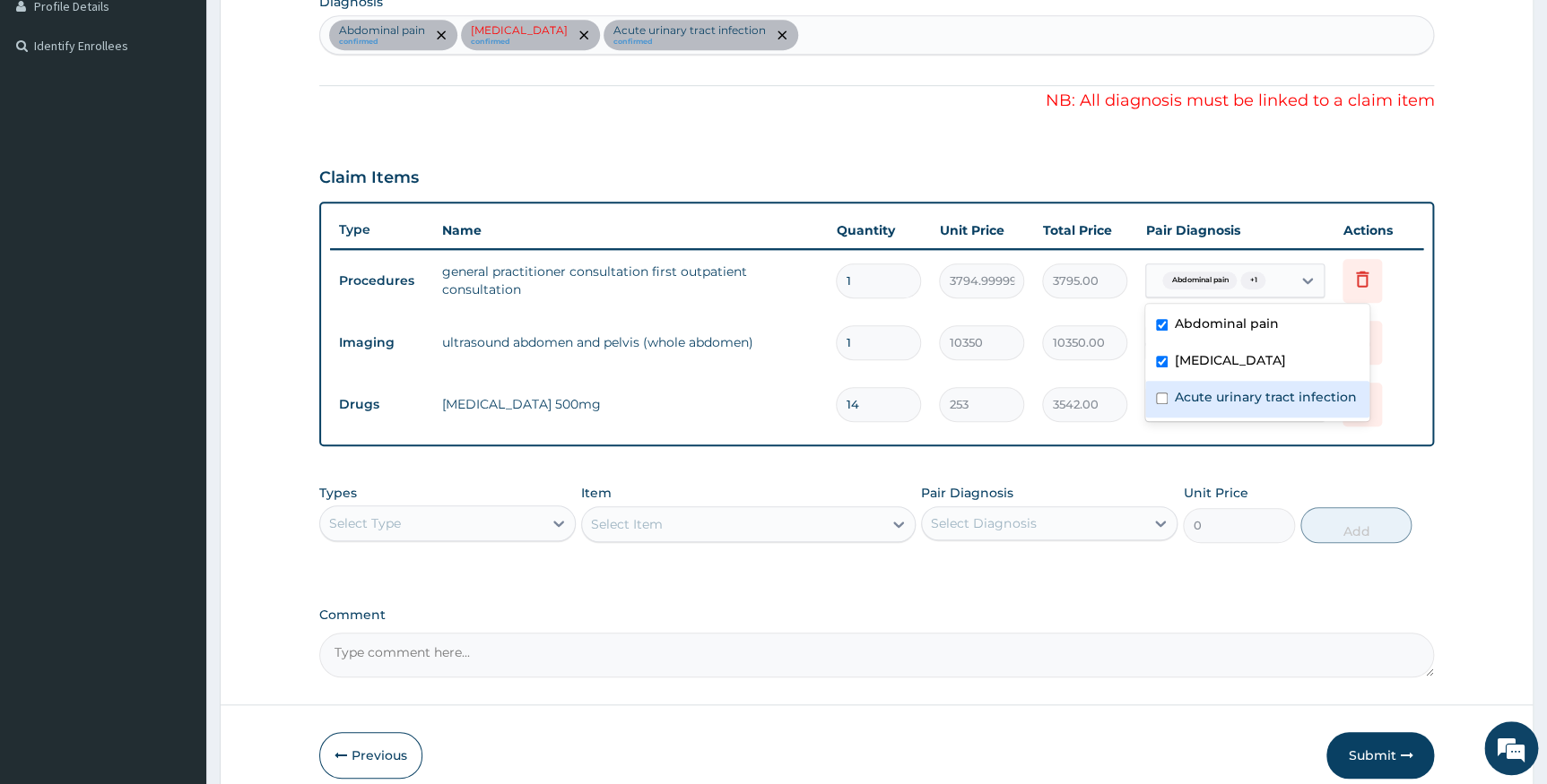
click at [1273, 397] on label "Acute urinary tract infection" at bounding box center [1266, 397] width 182 height 18
checkbox input "true"
click at [1370, 751] on button "Submit" at bounding box center [1380, 755] width 107 height 46
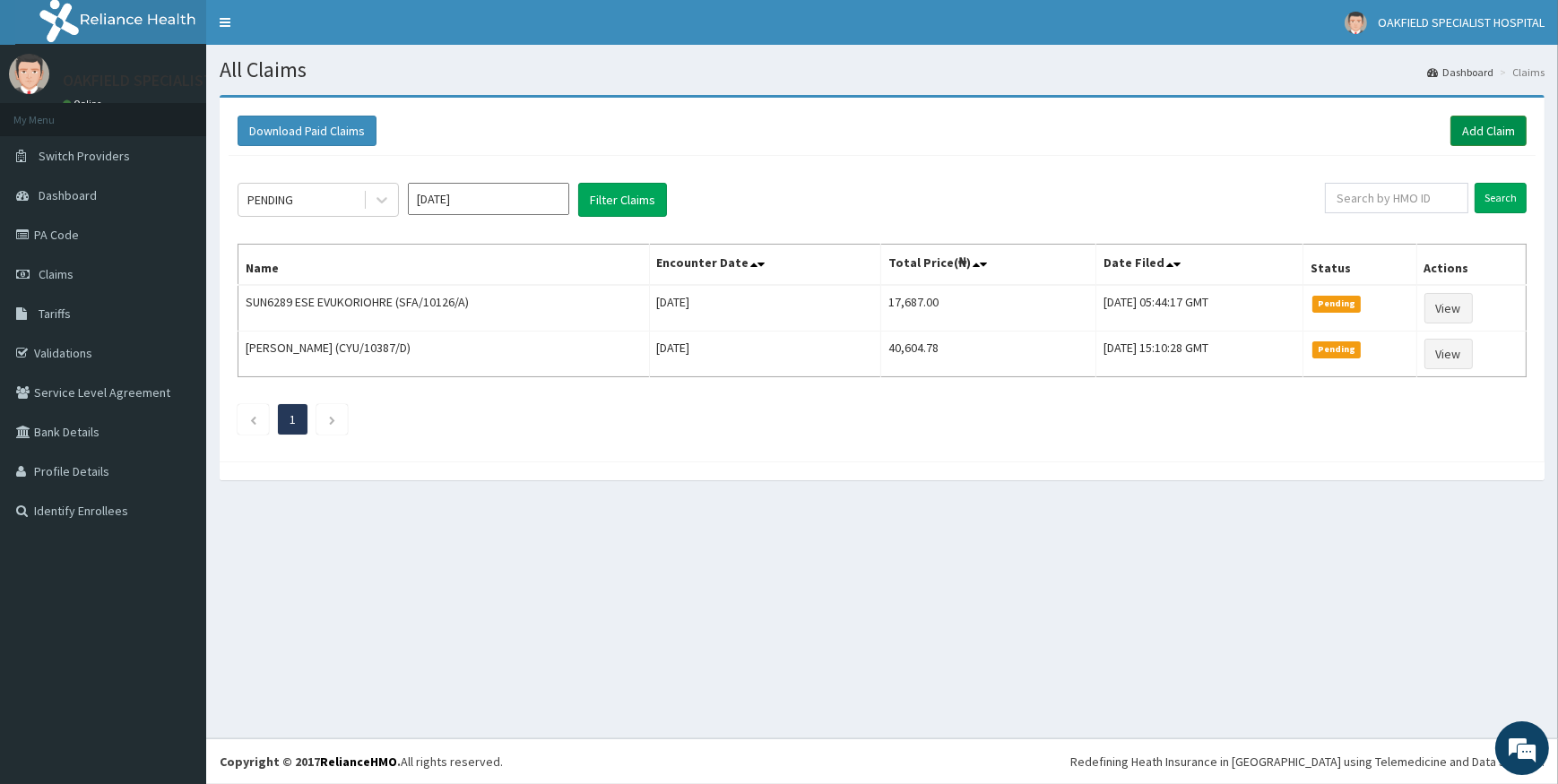
click at [1478, 133] on link "Add Claim" at bounding box center [1488, 131] width 76 height 31
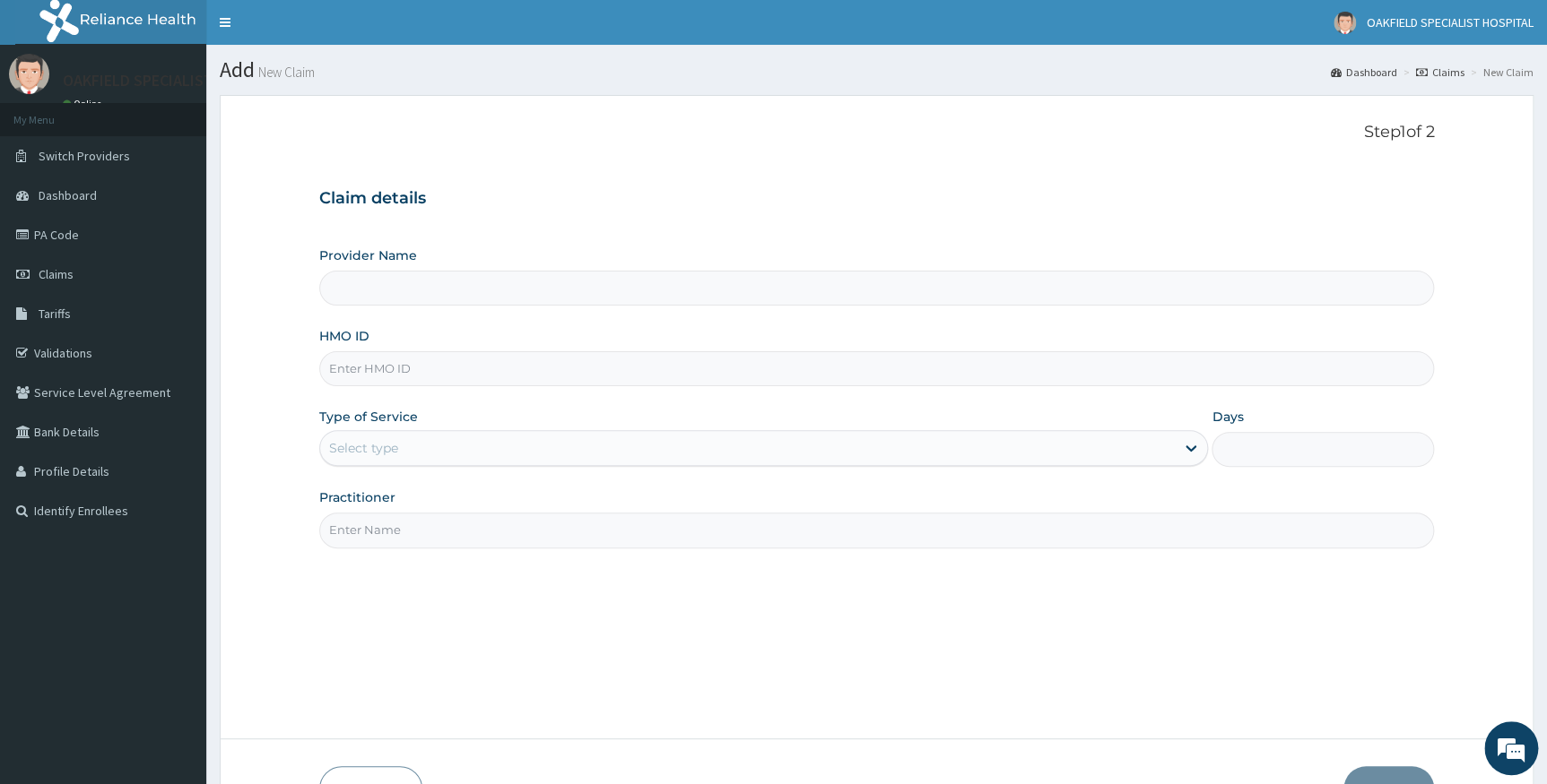
click at [488, 367] on input "HMO ID" at bounding box center [877, 368] width 1116 height 35
type input "Vinca Hospital Limited"
paste input "CYU/10387/E"
type input "CYU/10387/E"
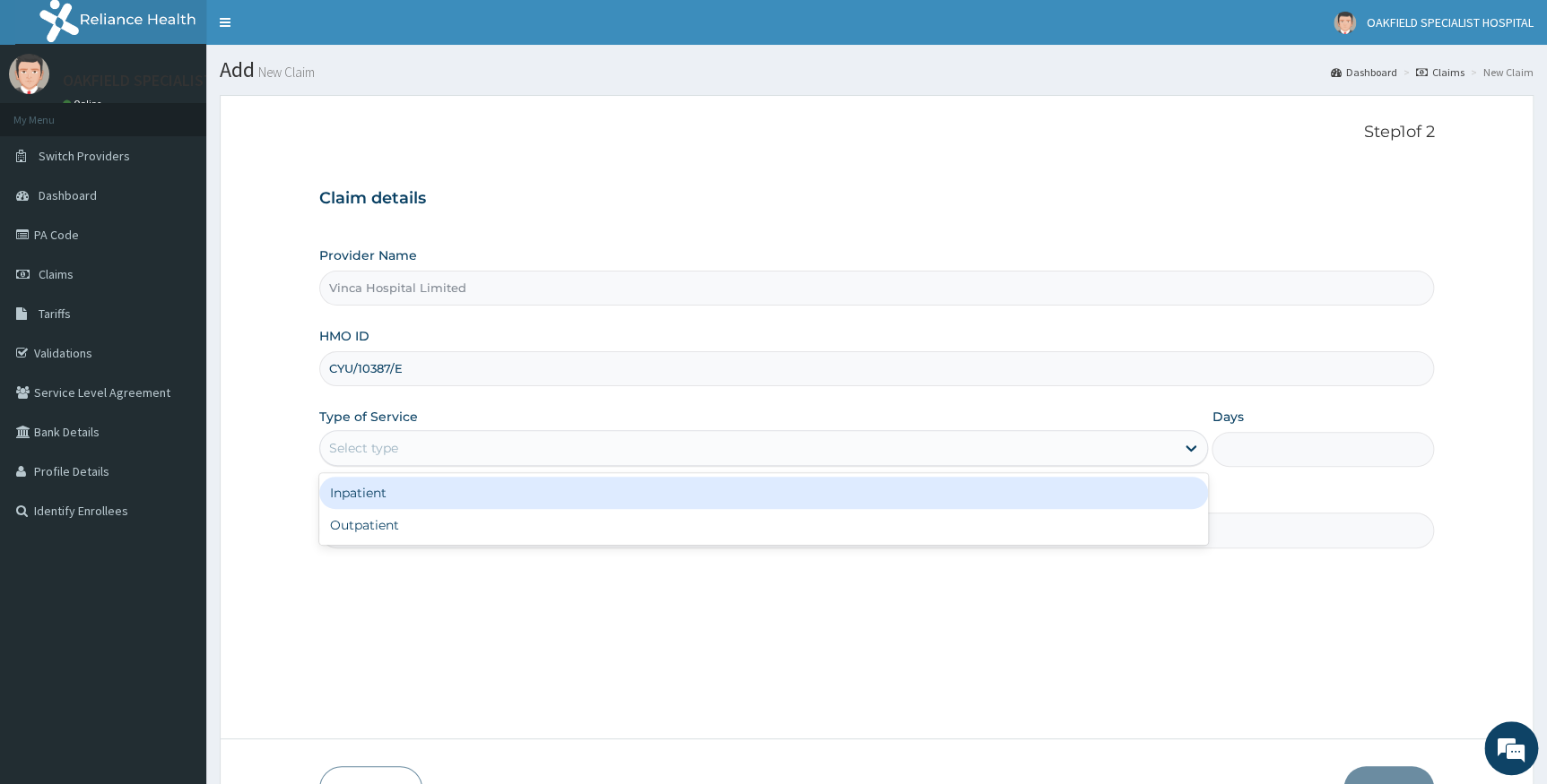
click at [485, 448] on div "Select type" at bounding box center [748, 448] width 855 height 29
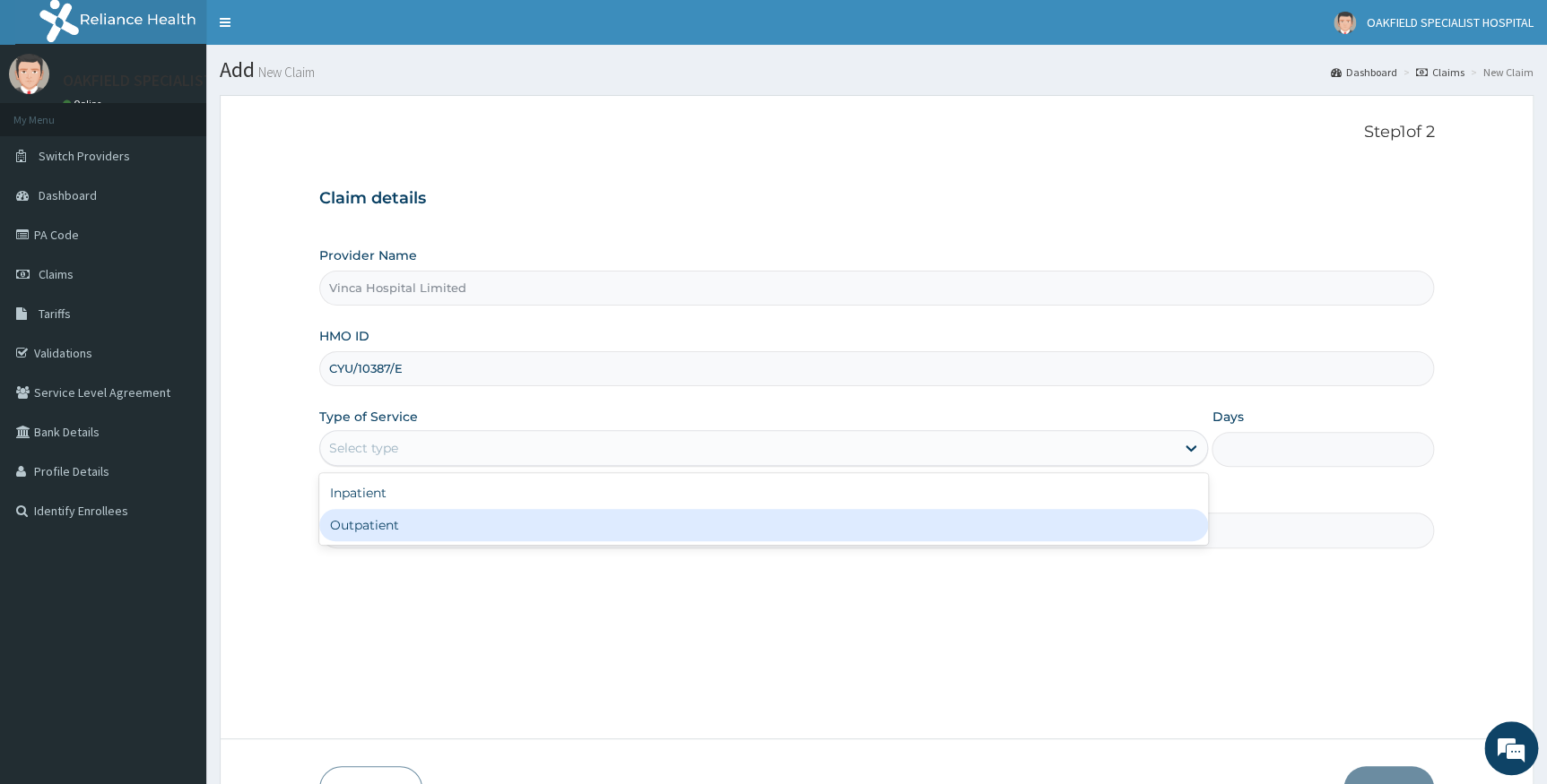
click at [450, 534] on div "Outpatient" at bounding box center [764, 525] width 890 height 32
type input "1"
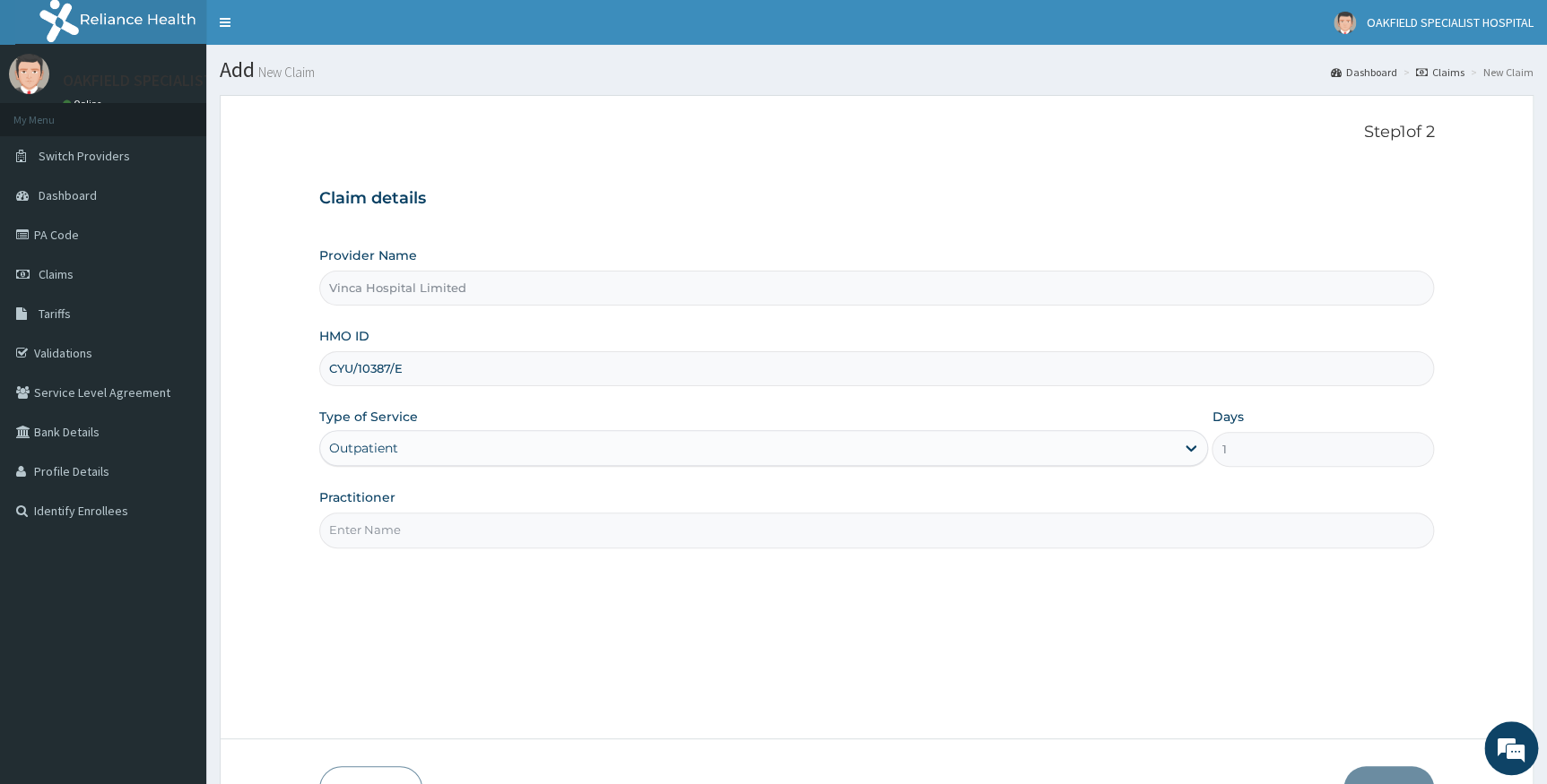
click at [454, 534] on input "Practitioner" at bounding box center [877, 530] width 1116 height 35
type input "[PERSON_NAME]"
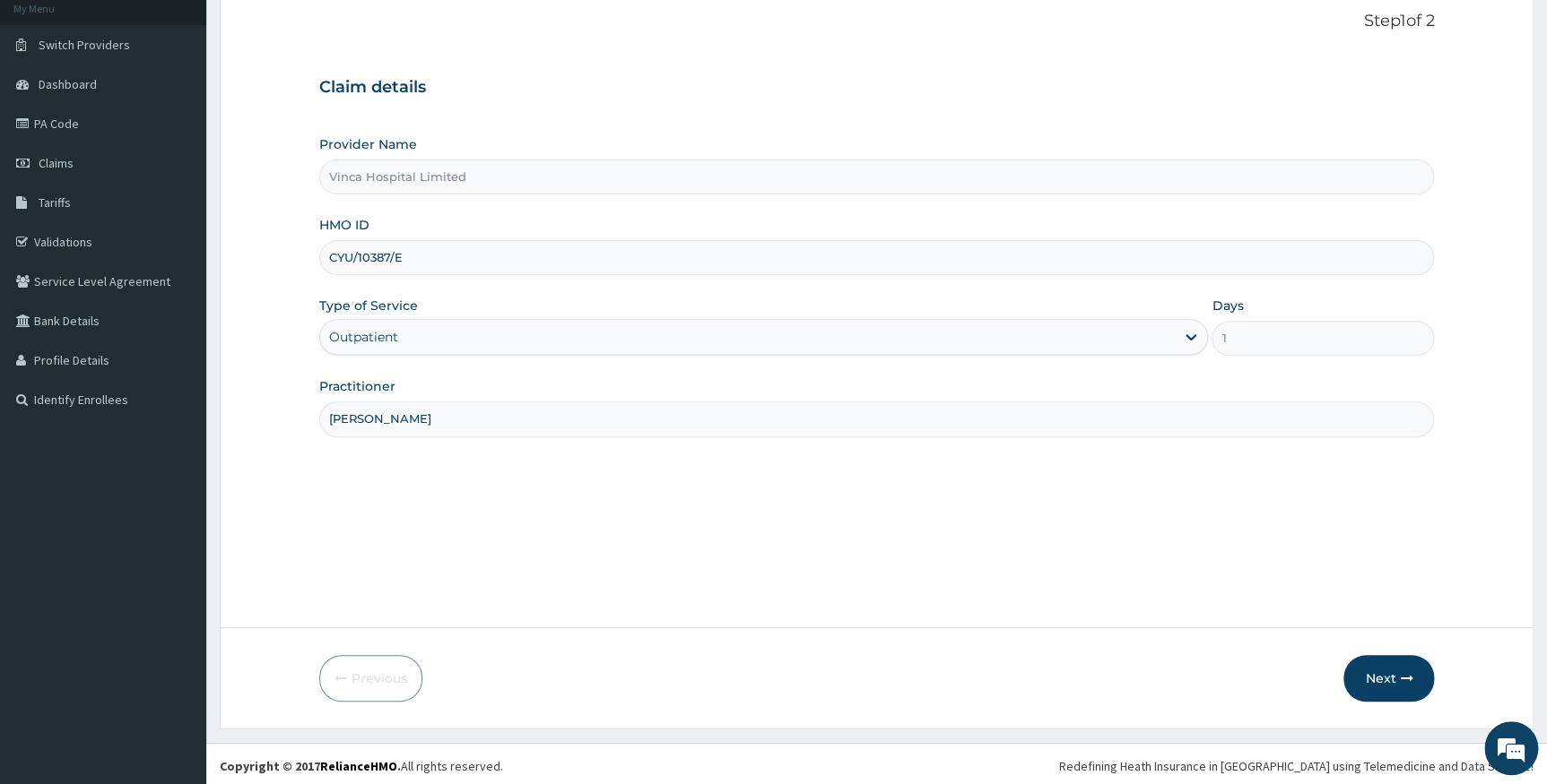
scroll to position [115, 0]
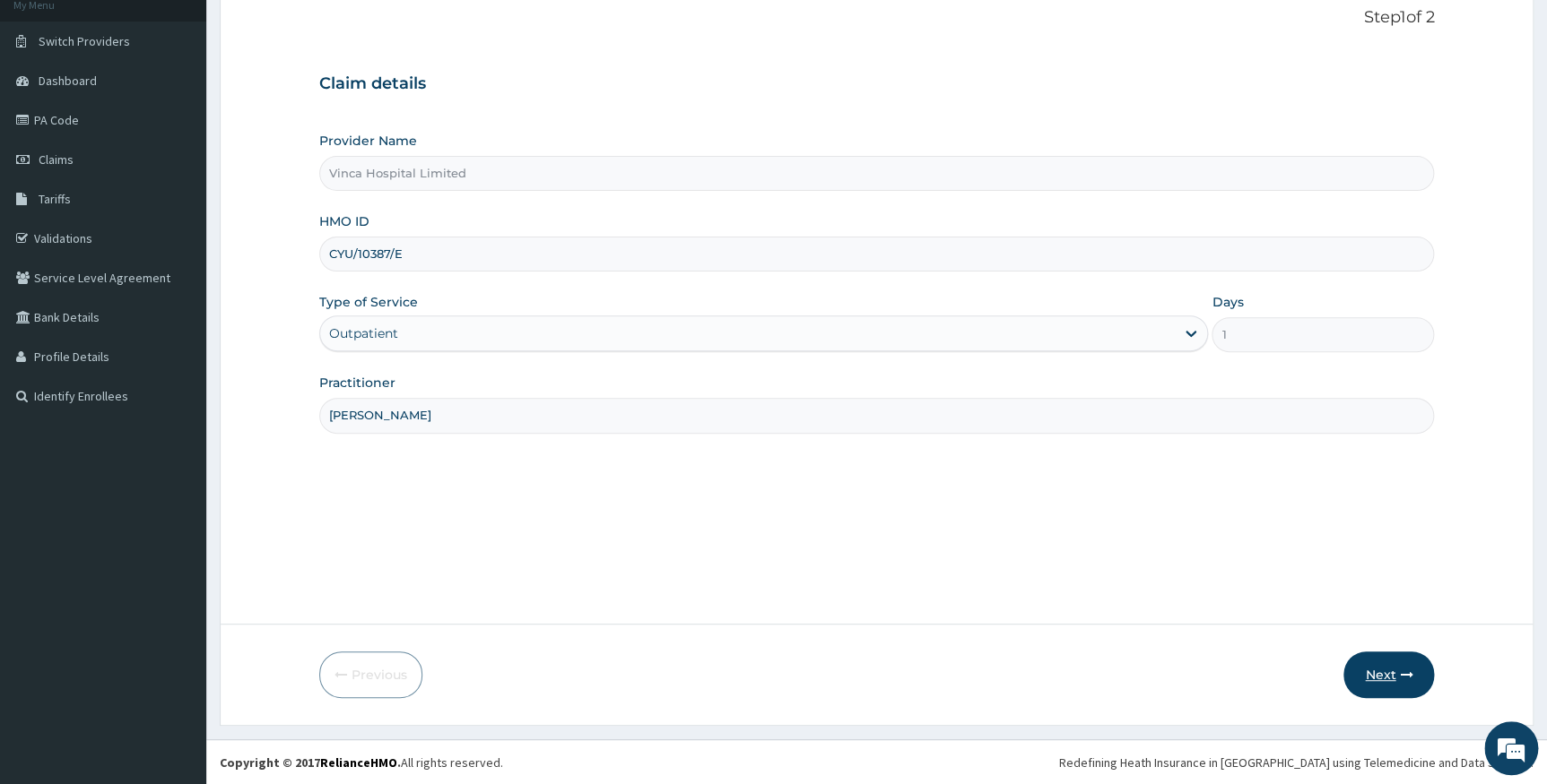
click at [1378, 677] on button "Next" at bounding box center [1389, 674] width 91 height 46
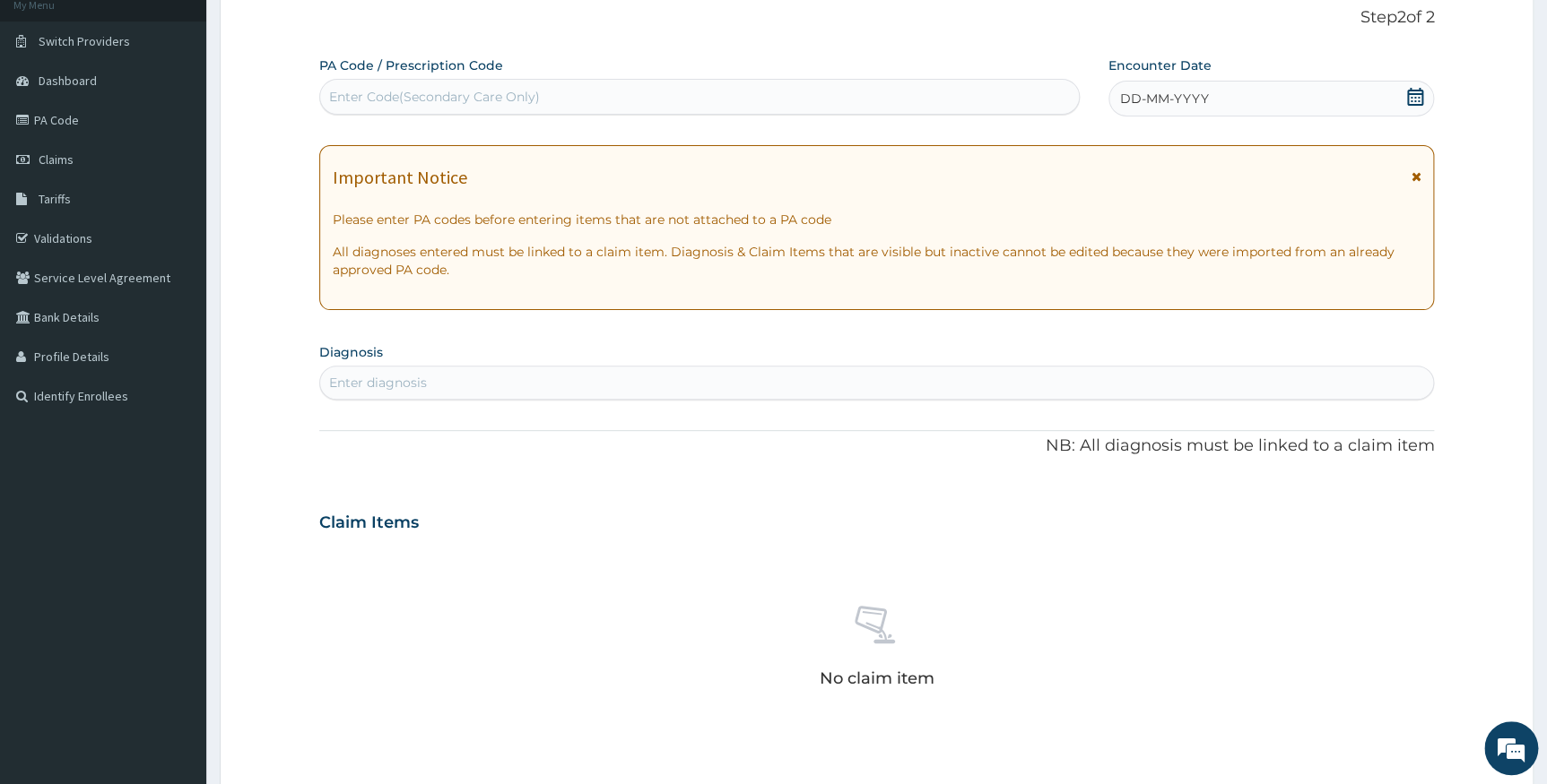
scroll to position [0, 0]
click at [545, 88] on div "Enter Code(Secondary Care Only)" at bounding box center [700, 97] width 759 height 29
paste input "PA/809DD6"
type input "PA/809DD6"
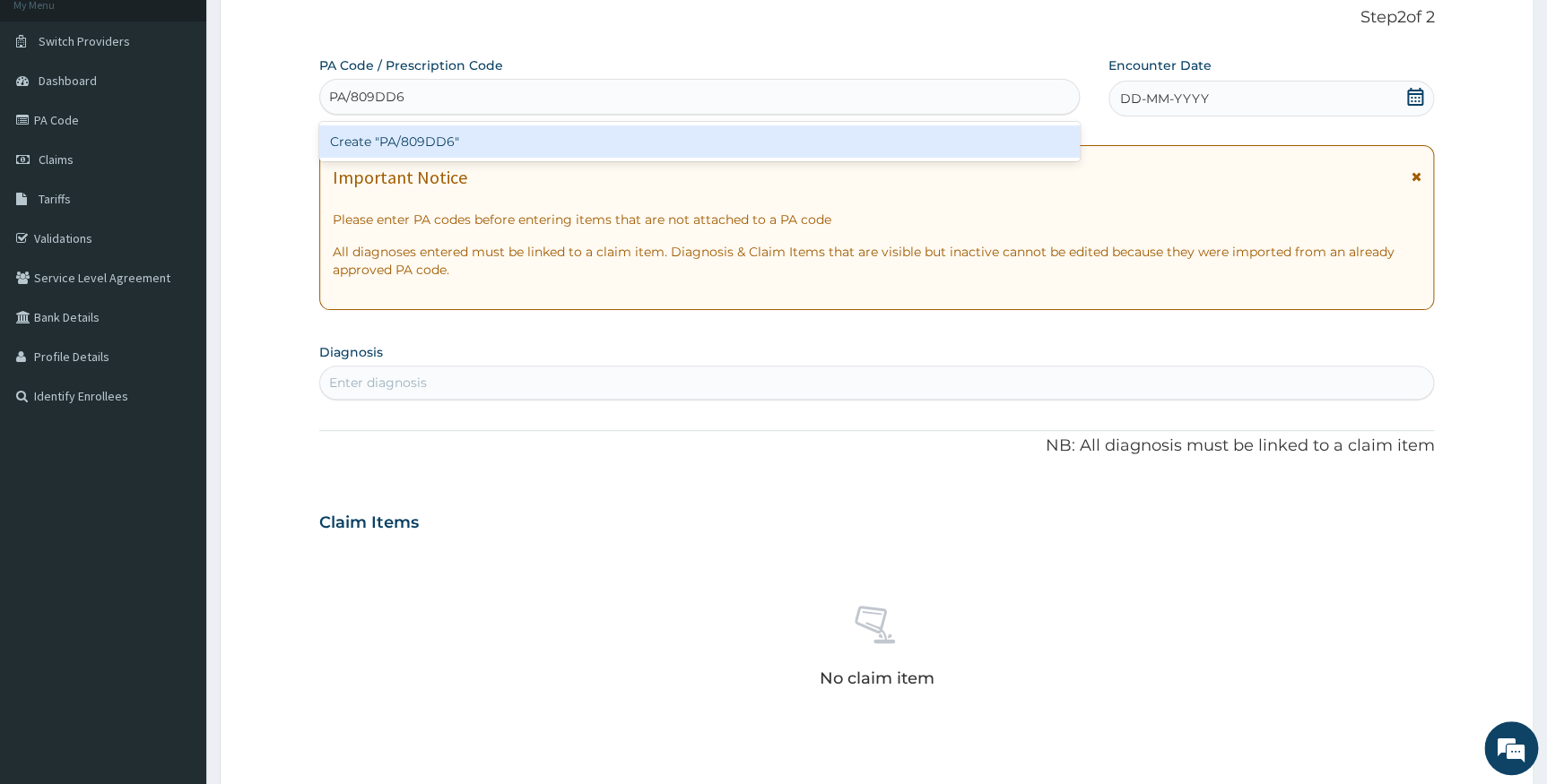
click at [535, 140] on div "Create "PA/809DD6"" at bounding box center [700, 141] width 761 height 32
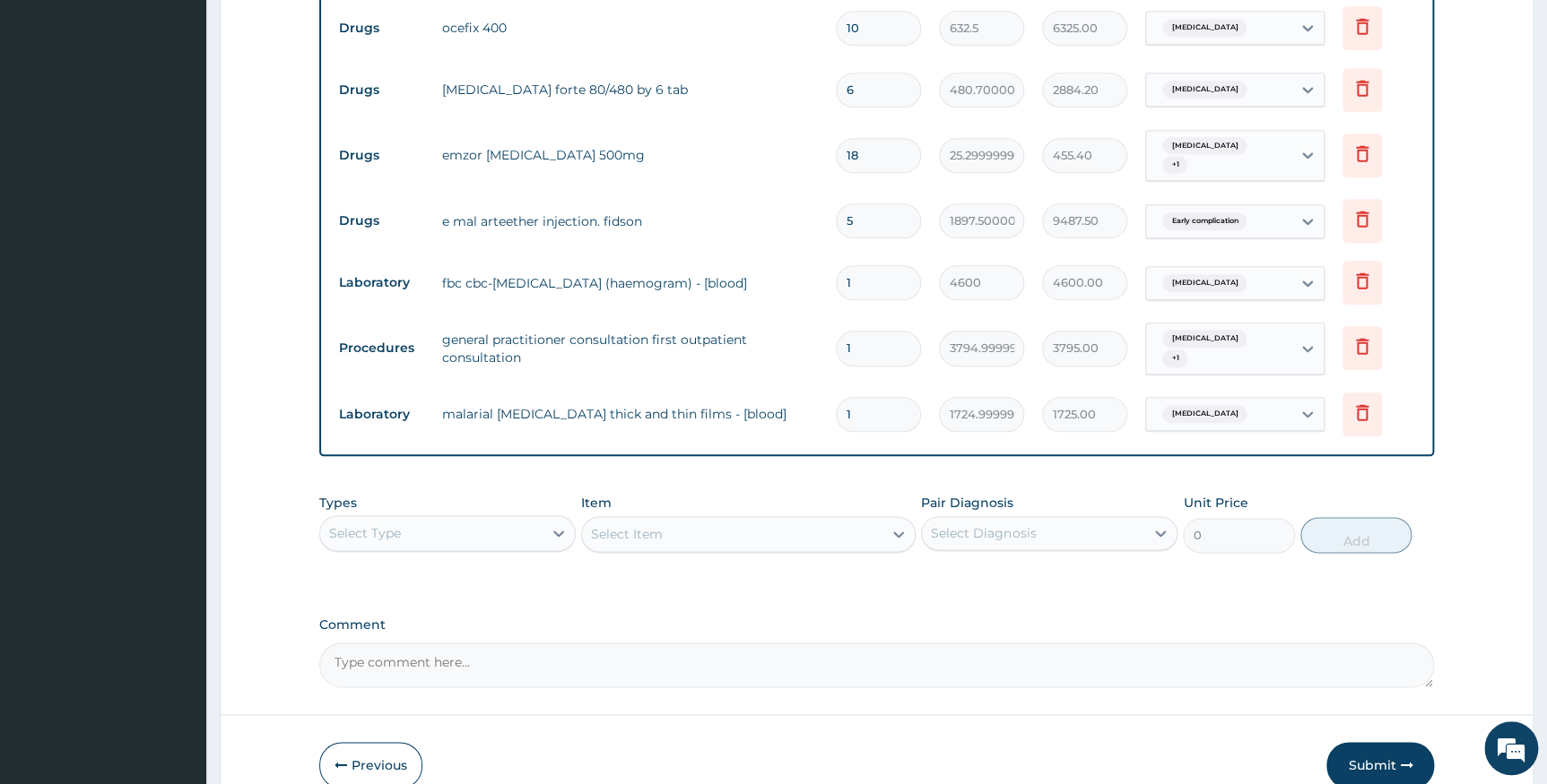
scroll to position [871, 0]
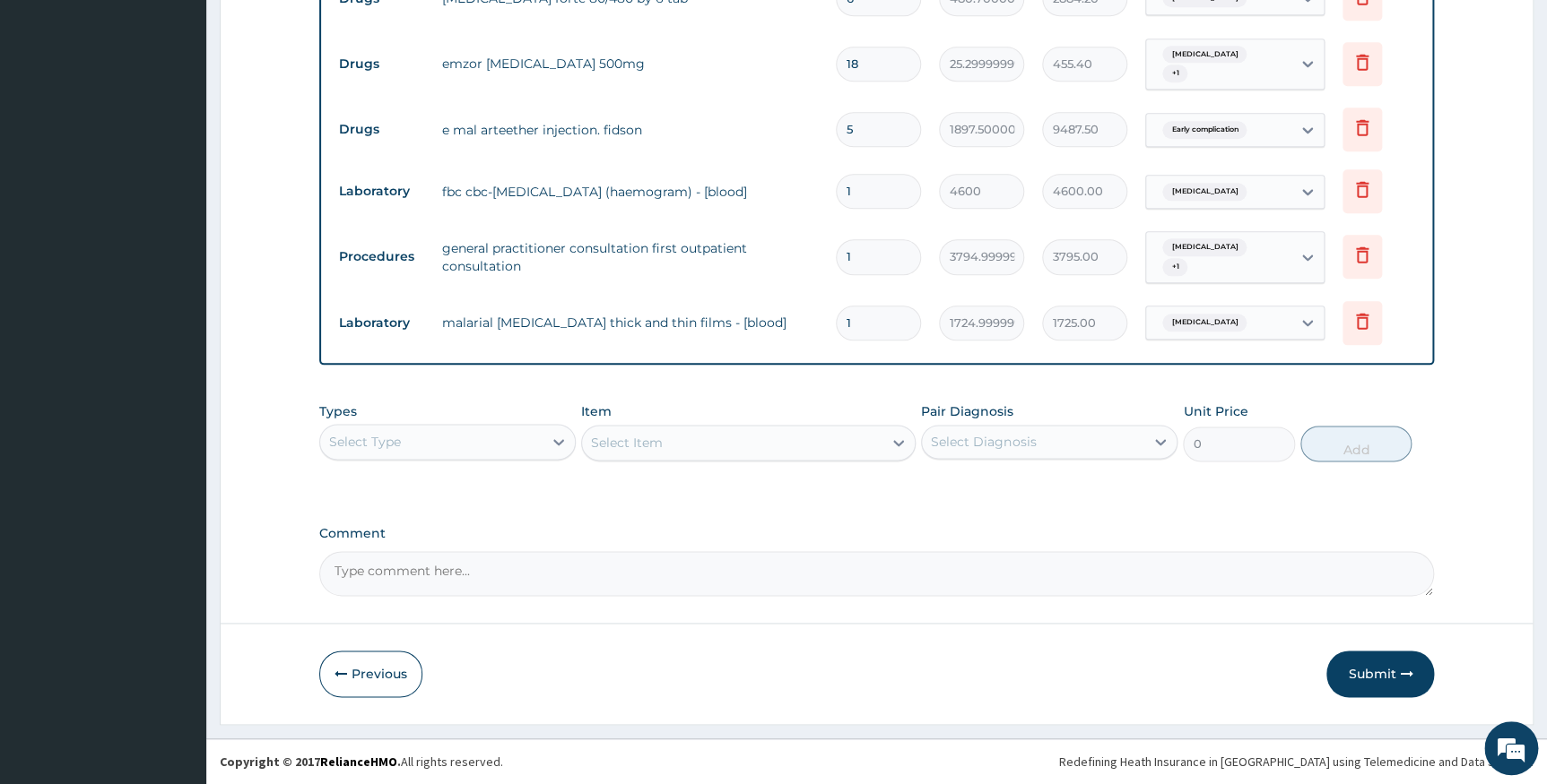
click at [689, 566] on textarea "Comment" at bounding box center [877, 573] width 1116 height 45
click at [423, 563] on textarea "KINDLY NOTE ENROLLEE IS IS TO TAKE IM EMAL 225MG DLY X3/7" at bounding box center [877, 573] width 1116 height 45
type textarea "KINDLY NOTE DUE TO ENROLLEE'S WEIGHT ENROLLEE IS IS TO TAKE IM EMAL 225MG DLY X…"
click at [1372, 680] on button "Submit" at bounding box center [1380, 673] width 107 height 46
